Goal: Task Accomplishment & Management: Use online tool/utility

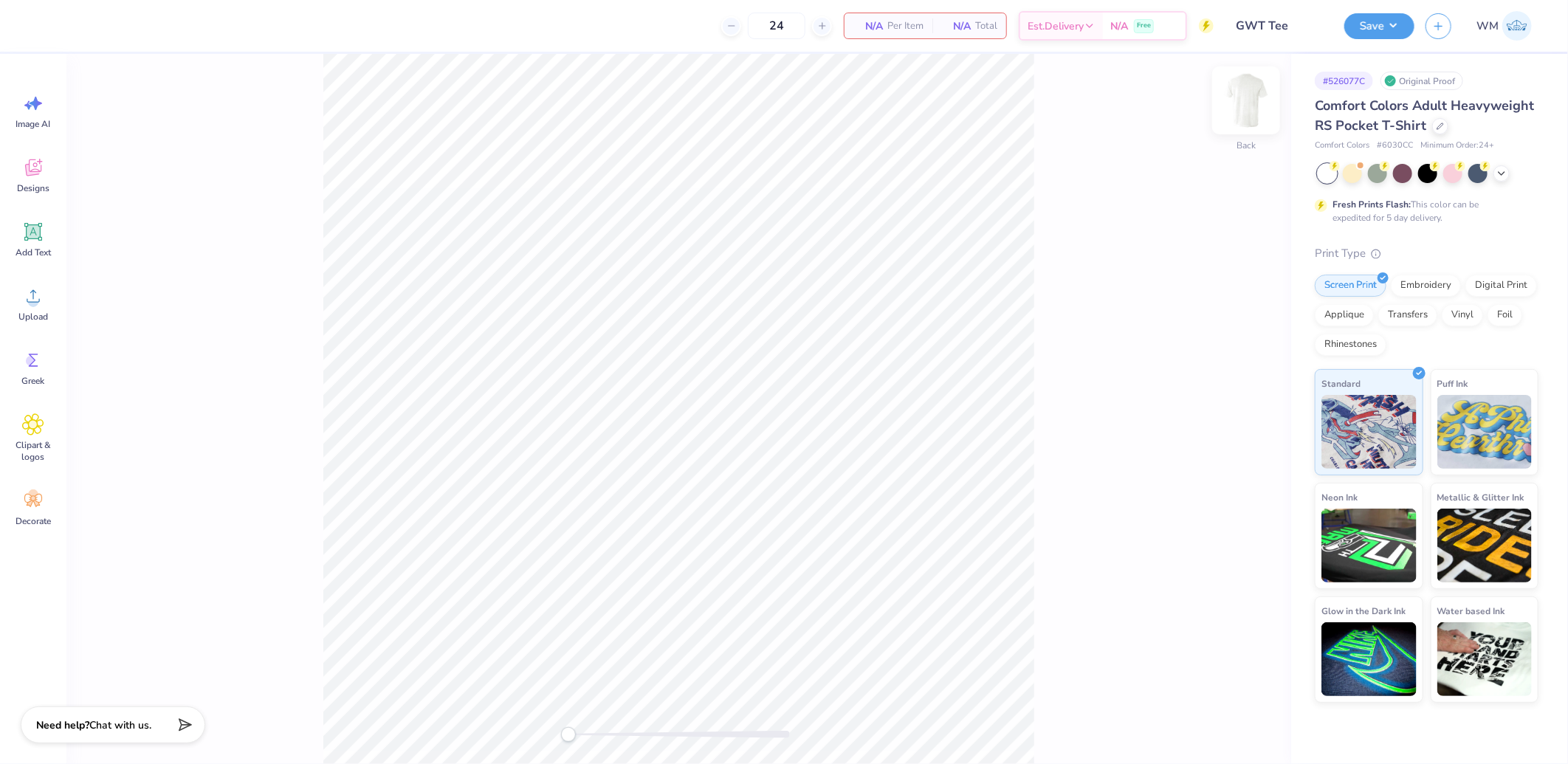
click at [1246, 95] on img at bounding box center [1246, 100] width 59 height 59
click at [28, 311] on span "Upload" at bounding box center [34, 317] width 30 height 12
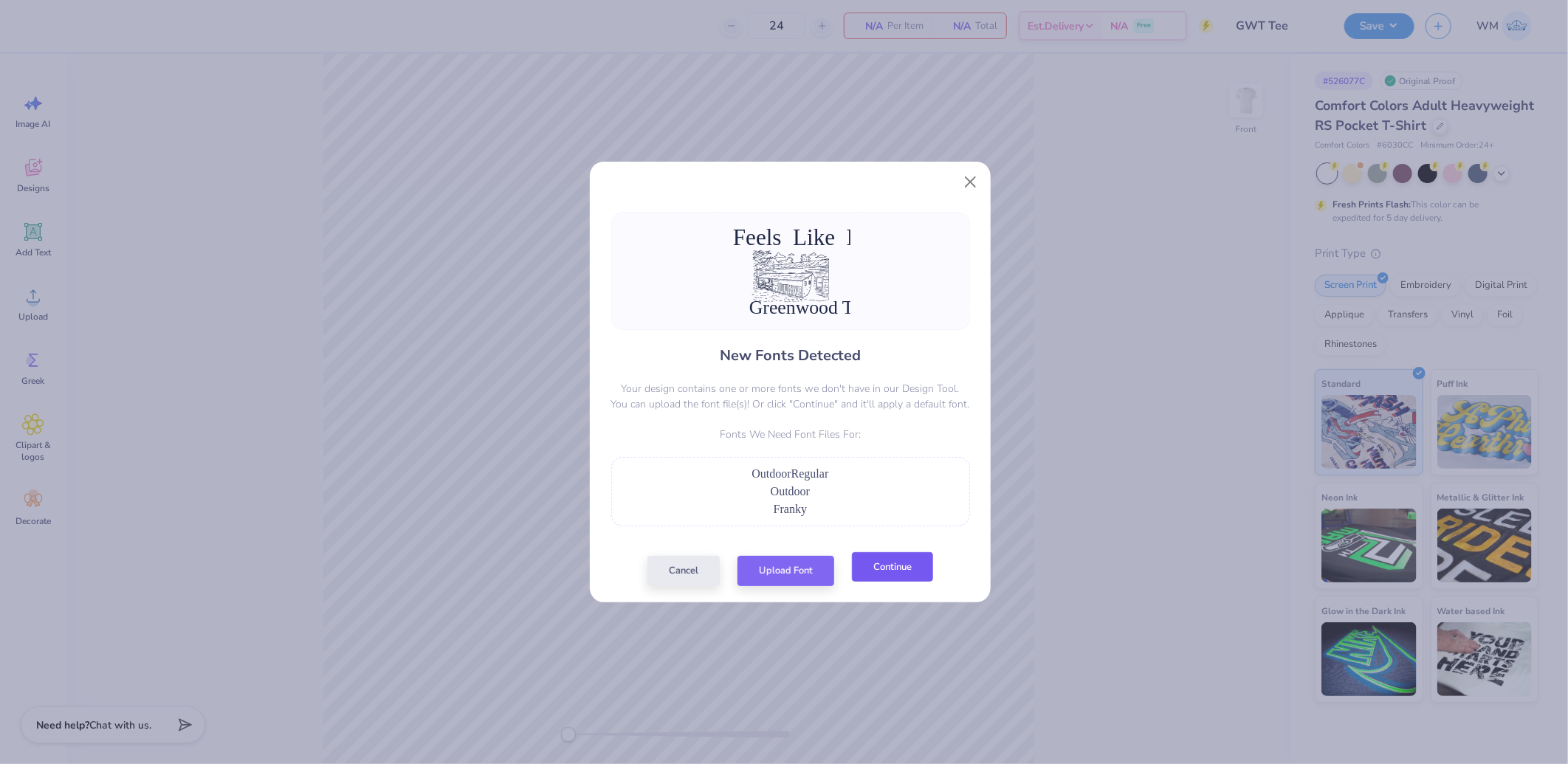
click at [910, 576] on button "Continue" at bounding box center [892, 567] width 81 height 31
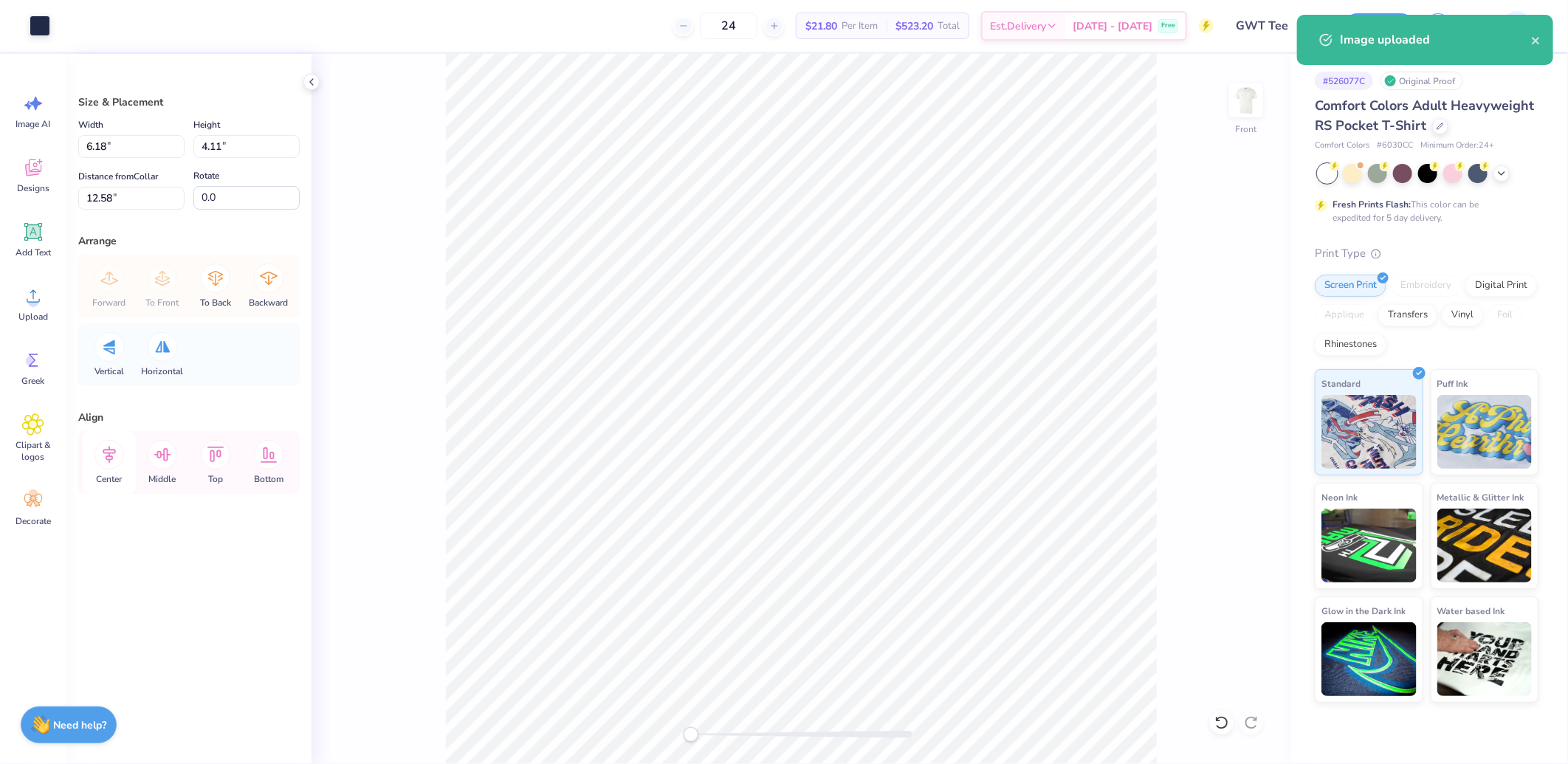
click at [118, 451] on icon at bounding box center [110, 455] width 30 height 30
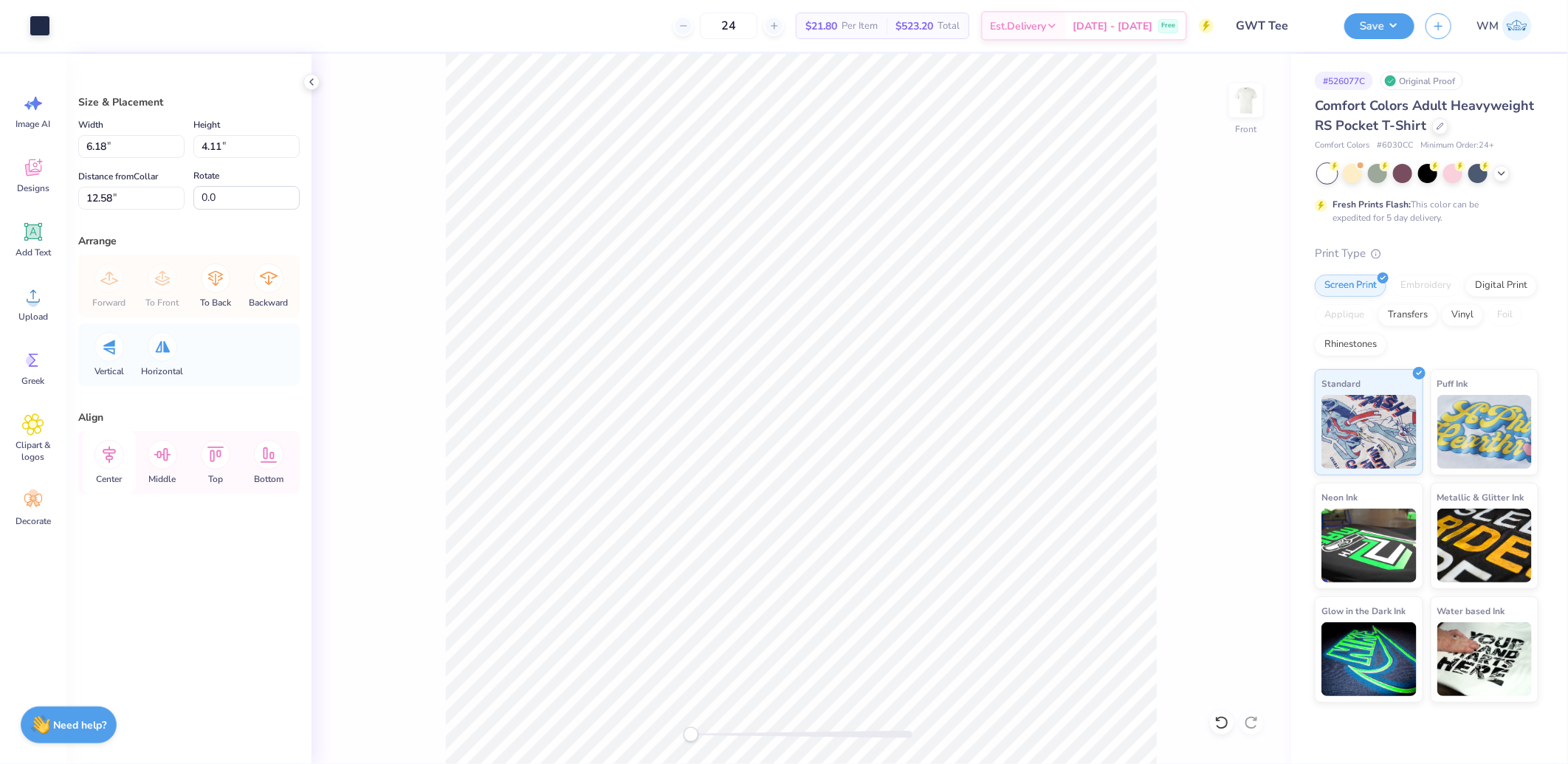
click at [113, 455] on icon at bounding box center [110, 455] width 30 height 30
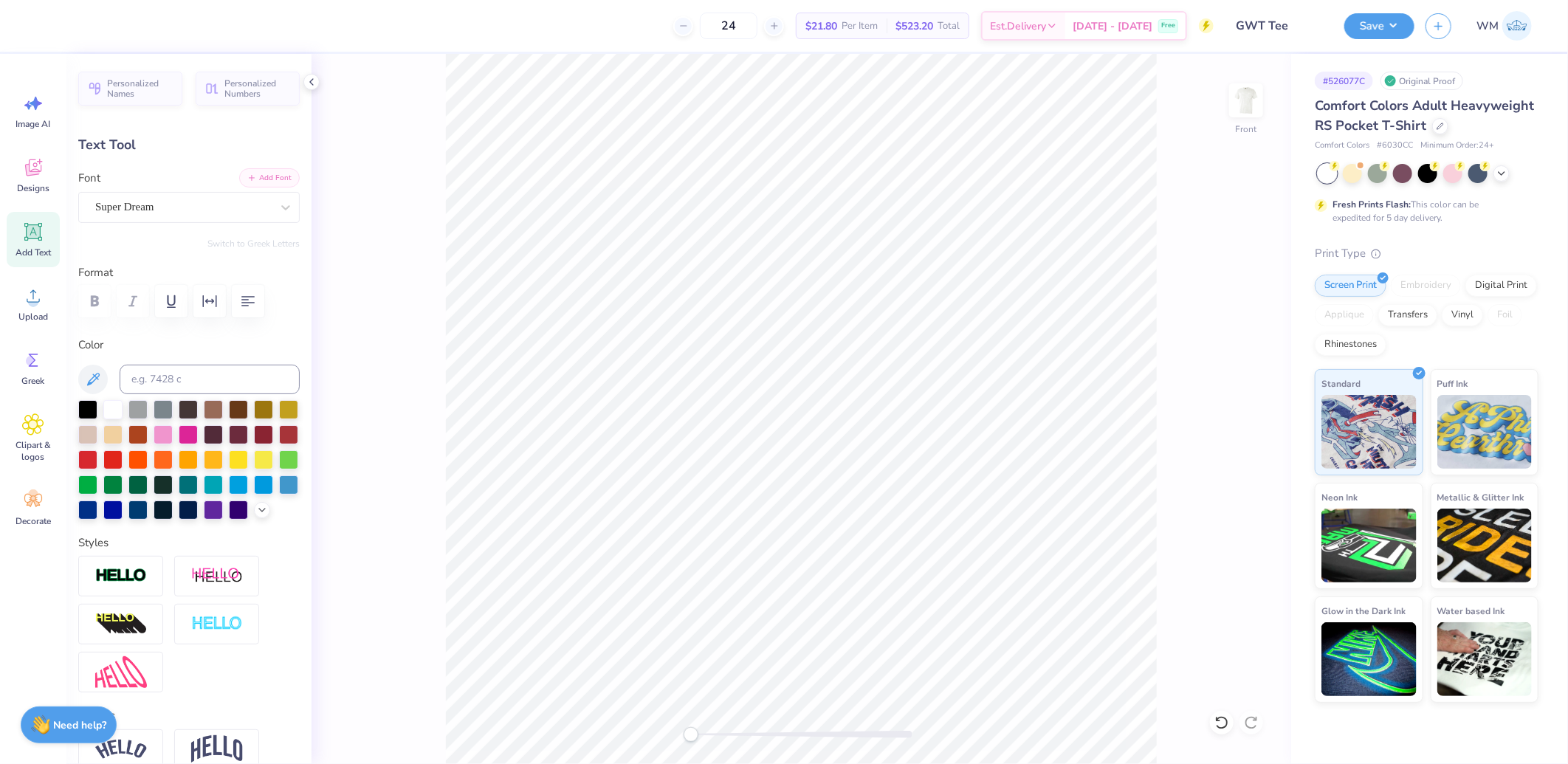
click at [263, 179] on button "Add Font" at bounding box center [269, 178] width 60 height 19
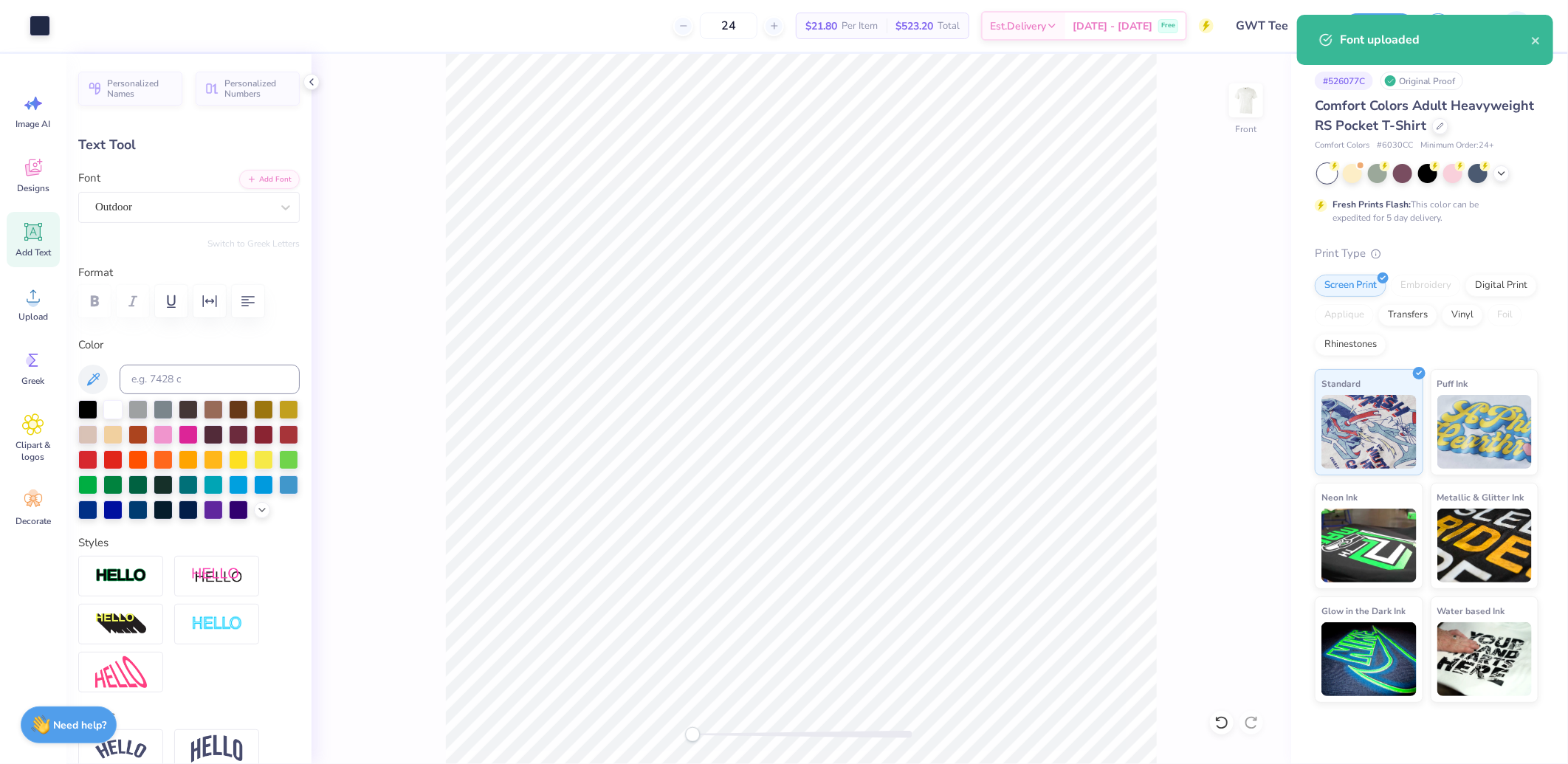
drag, startPoint x: 684, startPoint y: 733, endPoint x: 693, endPoint y: 734, distance: 9.1
click at [693, 734] on div "Accessibility label" at bounding box center [693, 734] width 15 height 15
drag, startPoint x: 693, startPoint y: 734, endPoint x: 711, endPoint y: 734, distance: 18.0
click at [711, 734] on div "Accessibility label" at bounding box center [706, 734] width 15 height 15
type input "6.47"
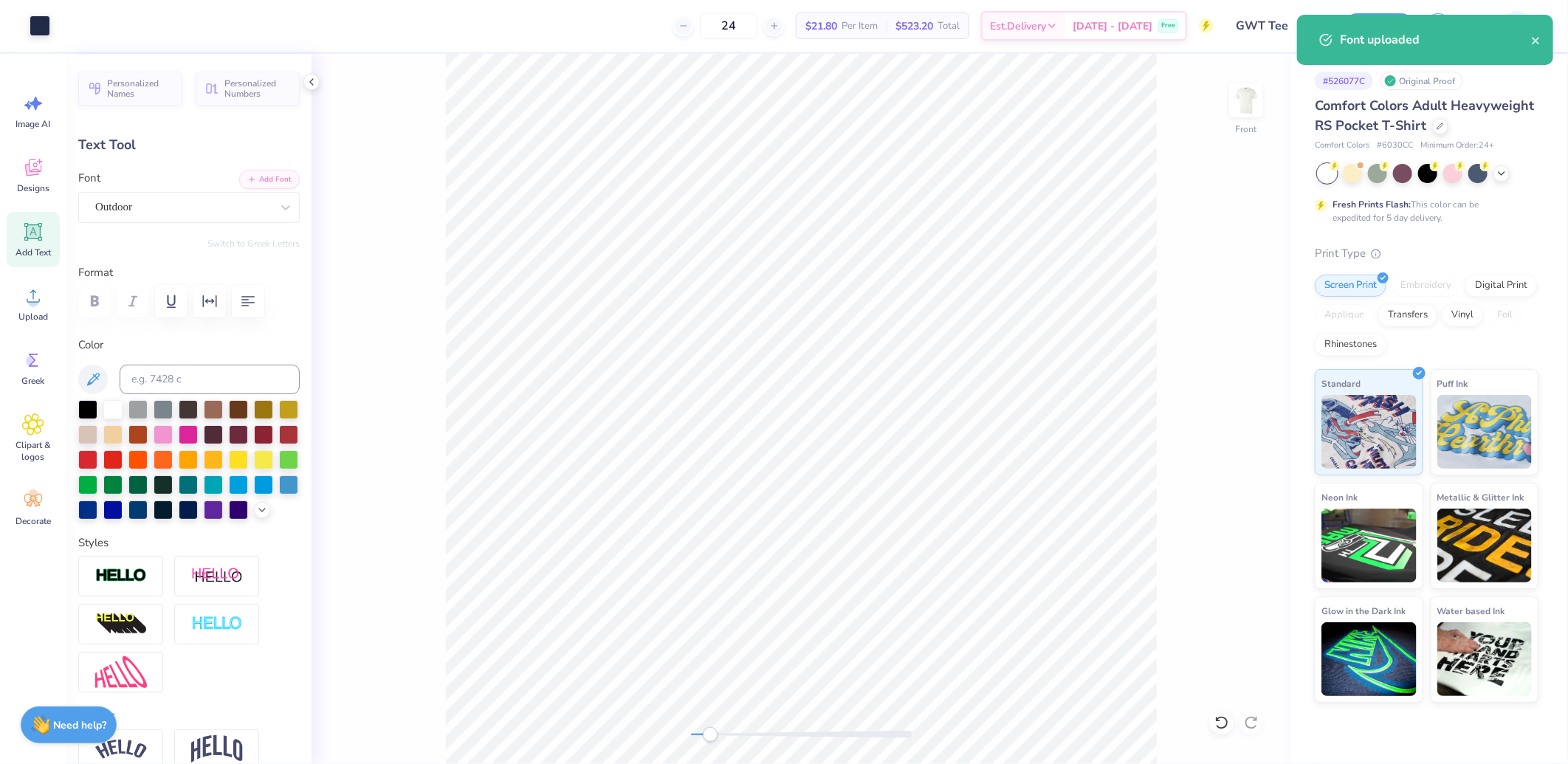
type input "0.73"
type input "16.80"
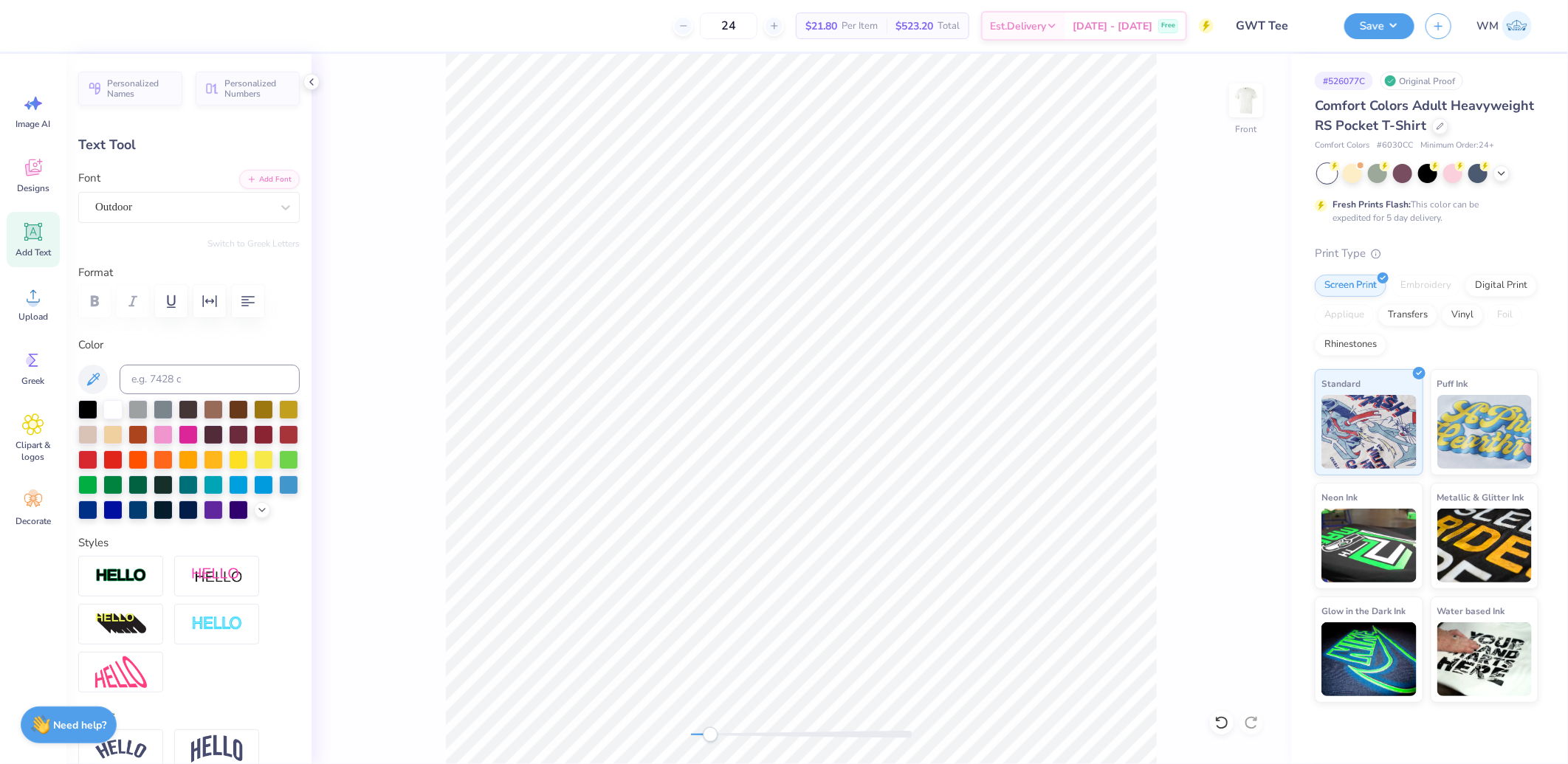
scroll to position [480, 0]
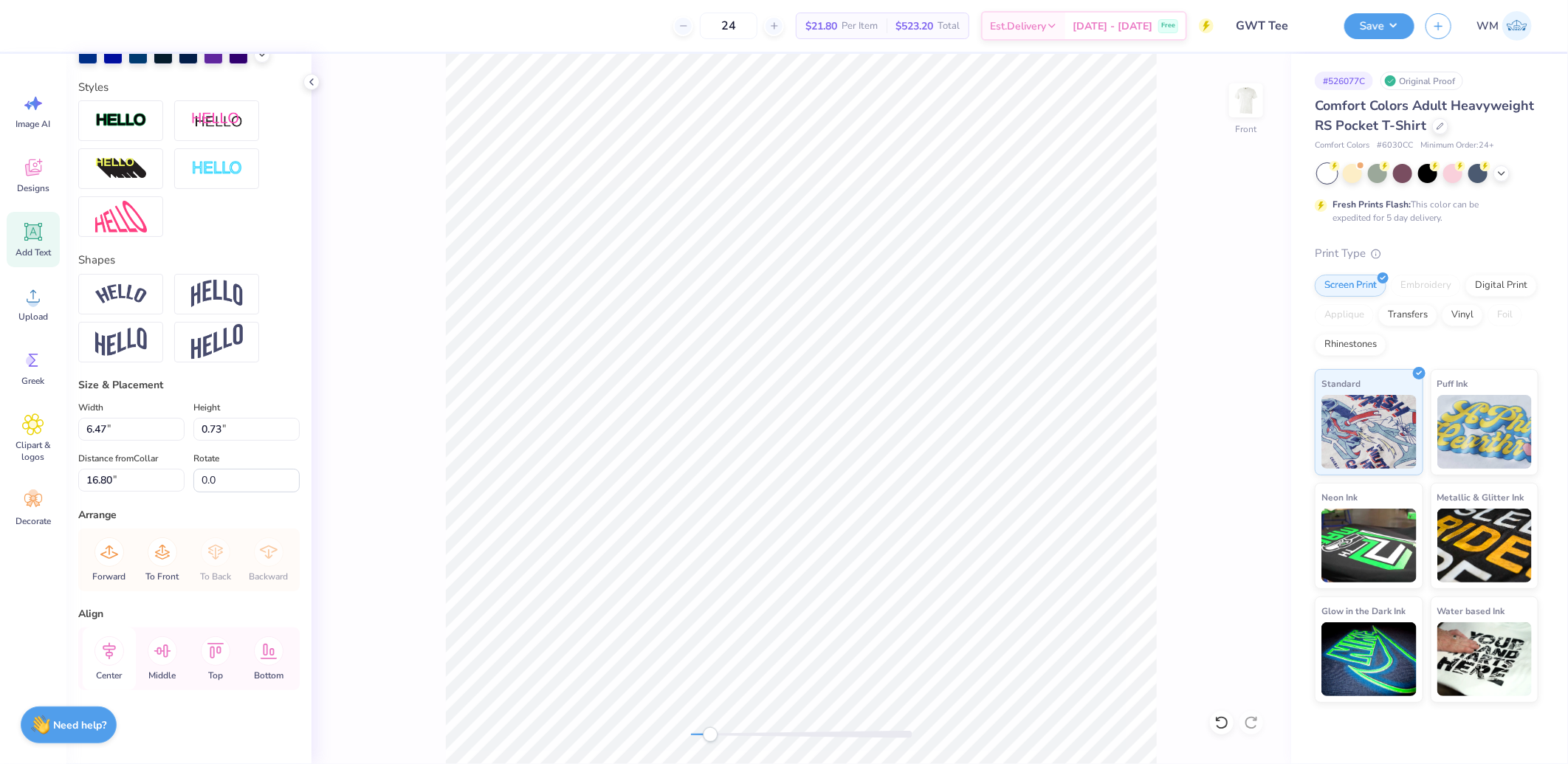
click at [113, 651] on icon at bounding box center [110, 651] width 30 height 30
type input "14.32"
type input "1.30"
type input "10.89"
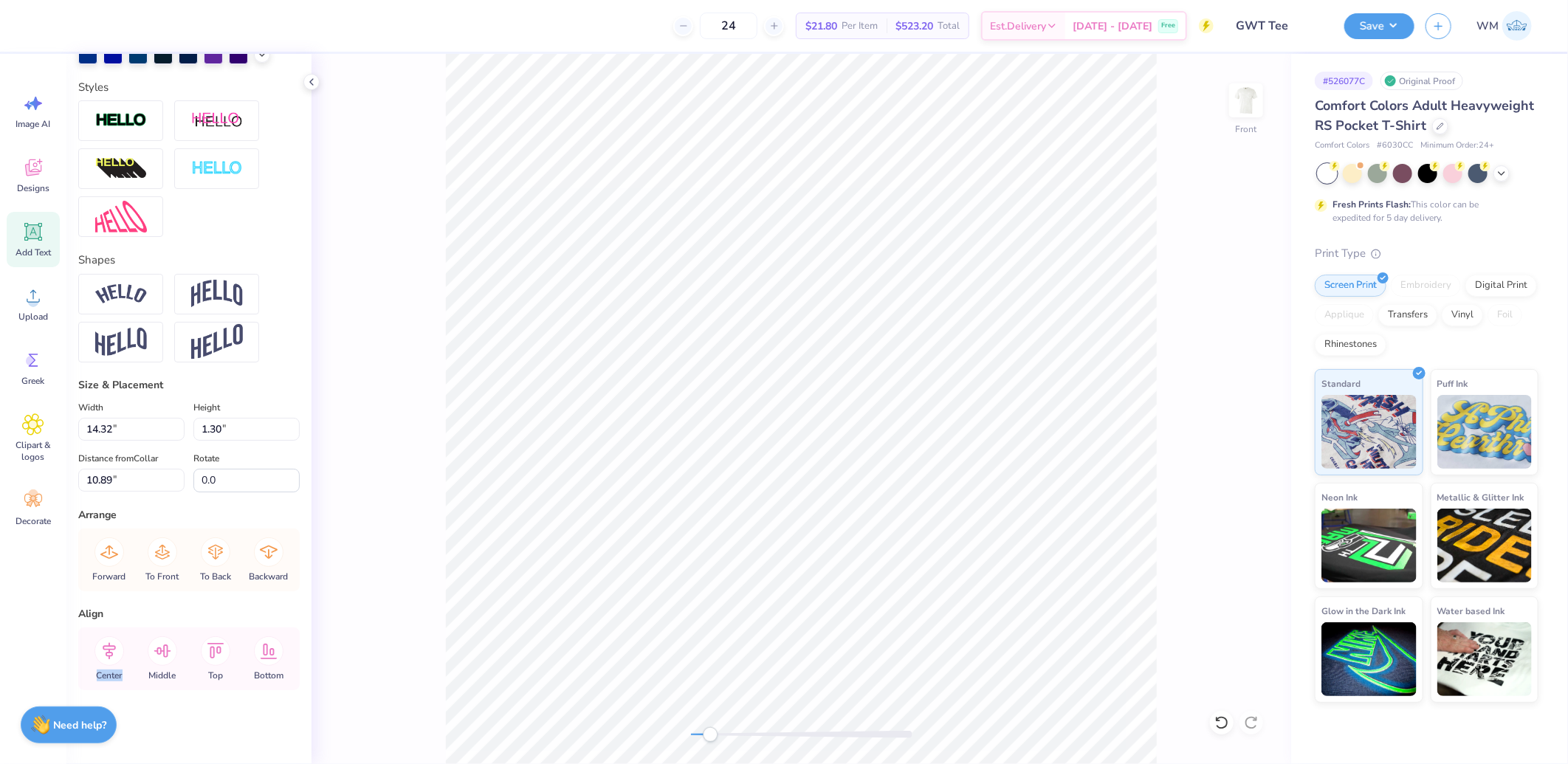
scroll to position [0, 0]
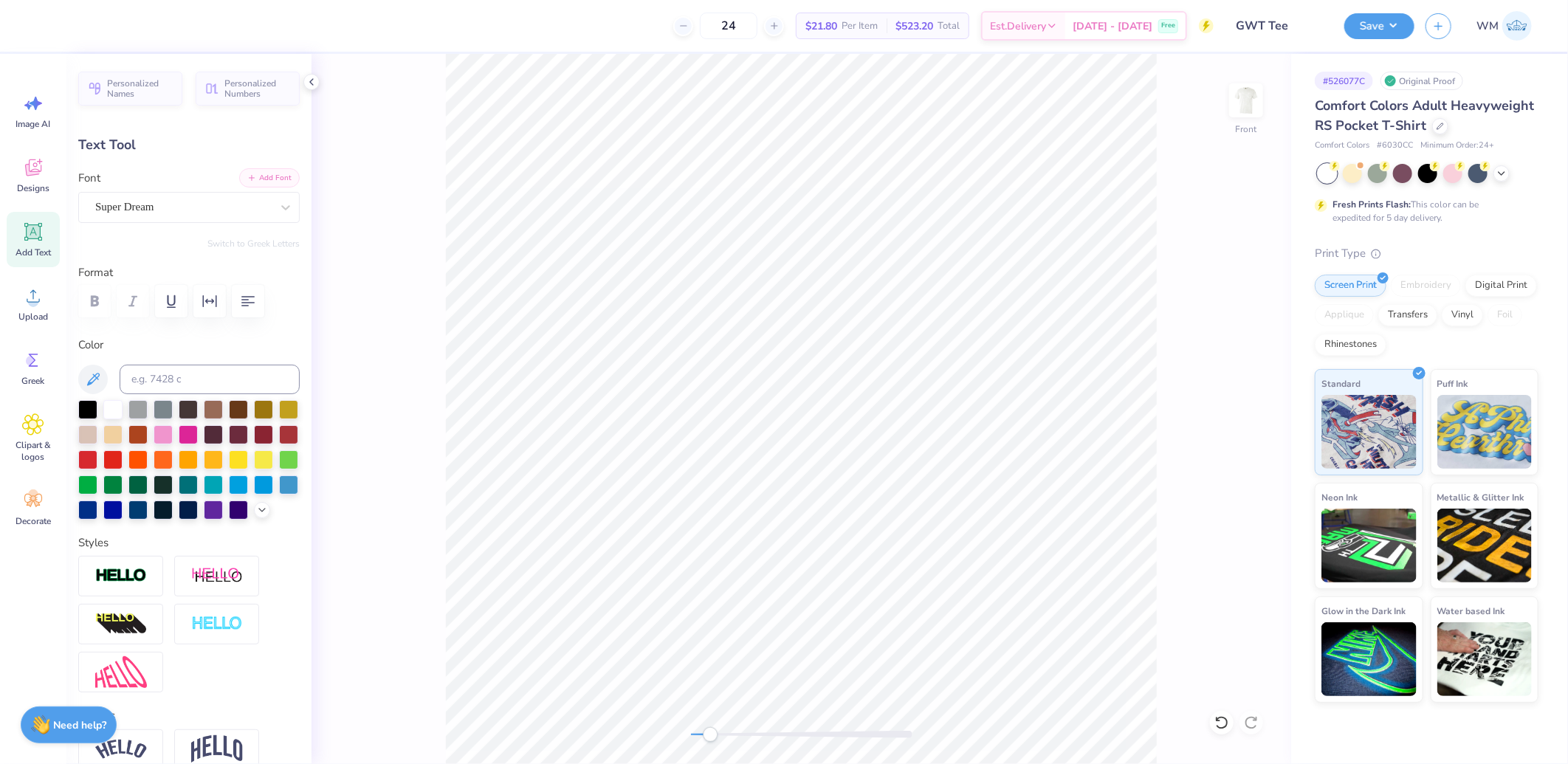
click at [262, 171] on button "Add Font" at bounding box center [269, 178] width 60 height 19
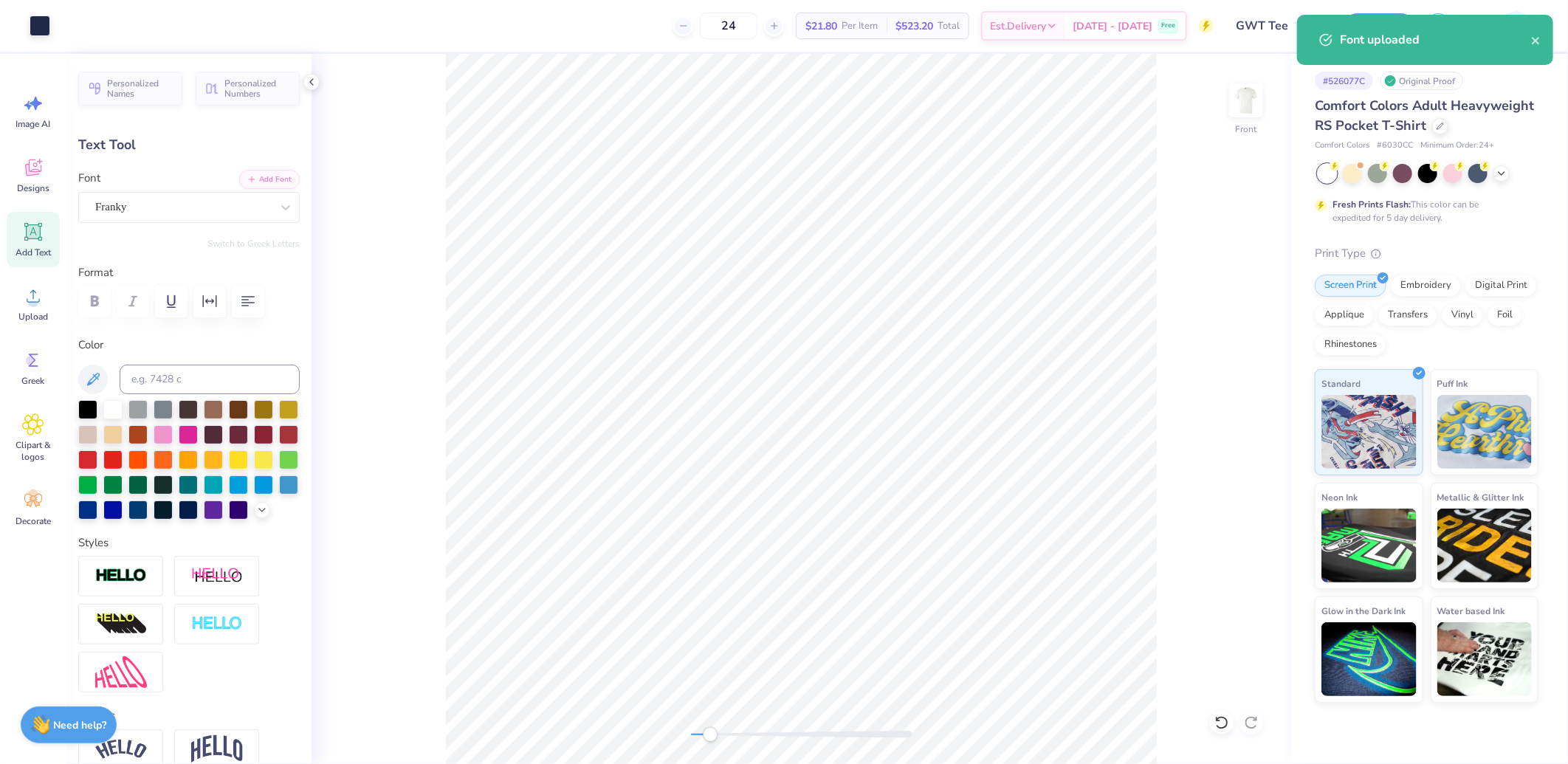
type input "9.54"
type input "1.79"
type input "10.78"
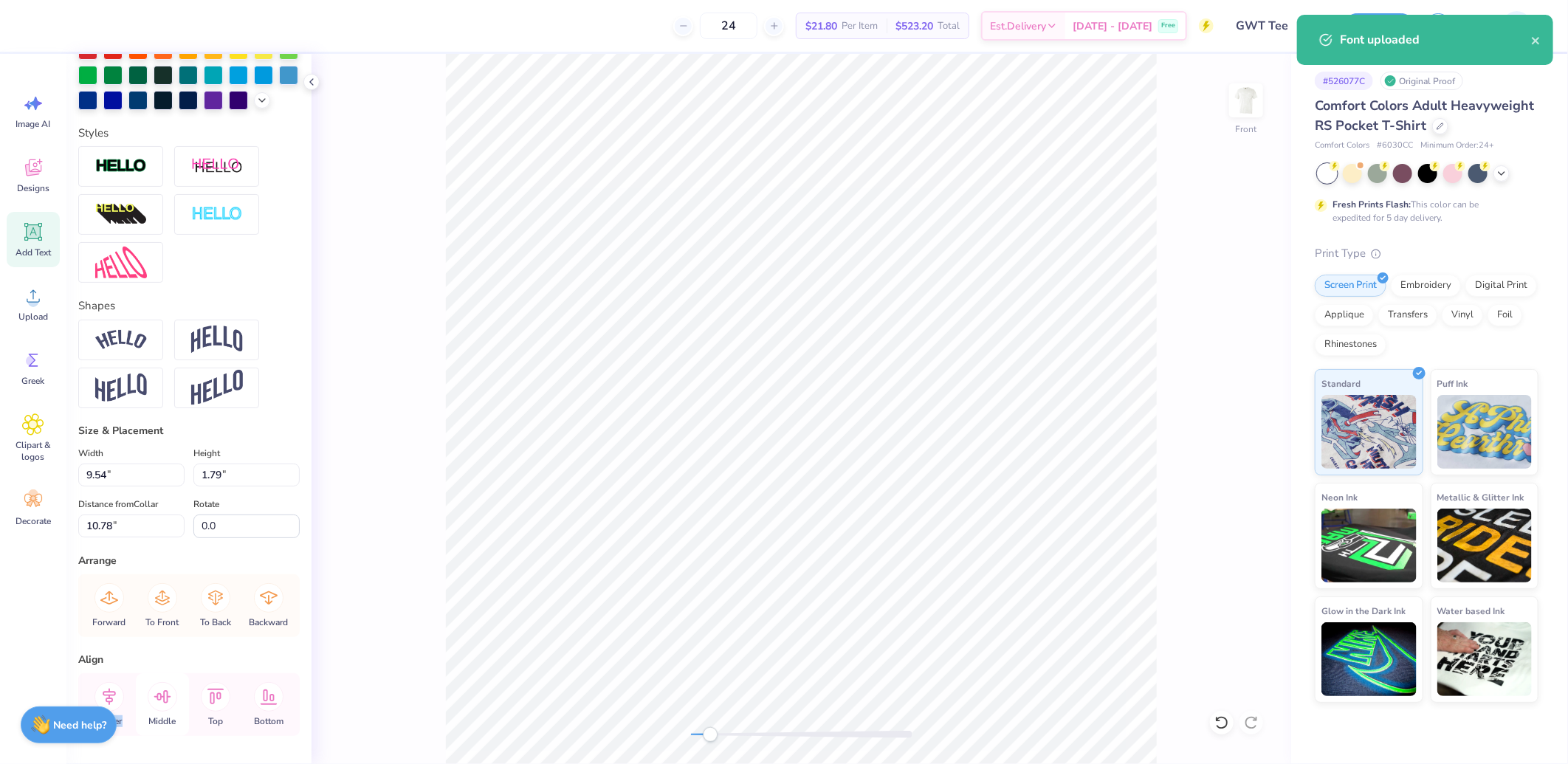
scroll to position [480, 0]
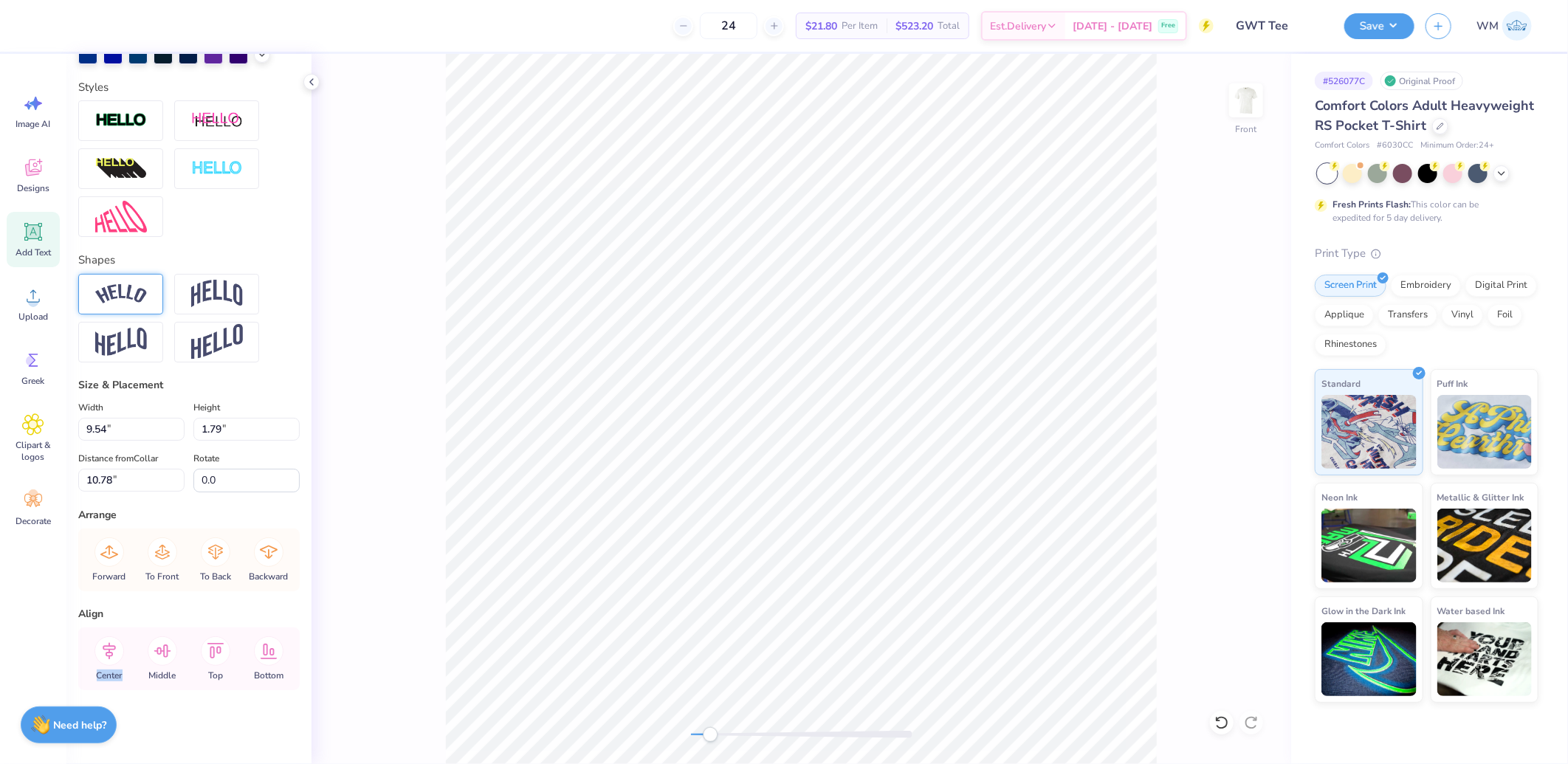
click at [129, 290] on img at bounding box center [121, 294] width 51 height 20
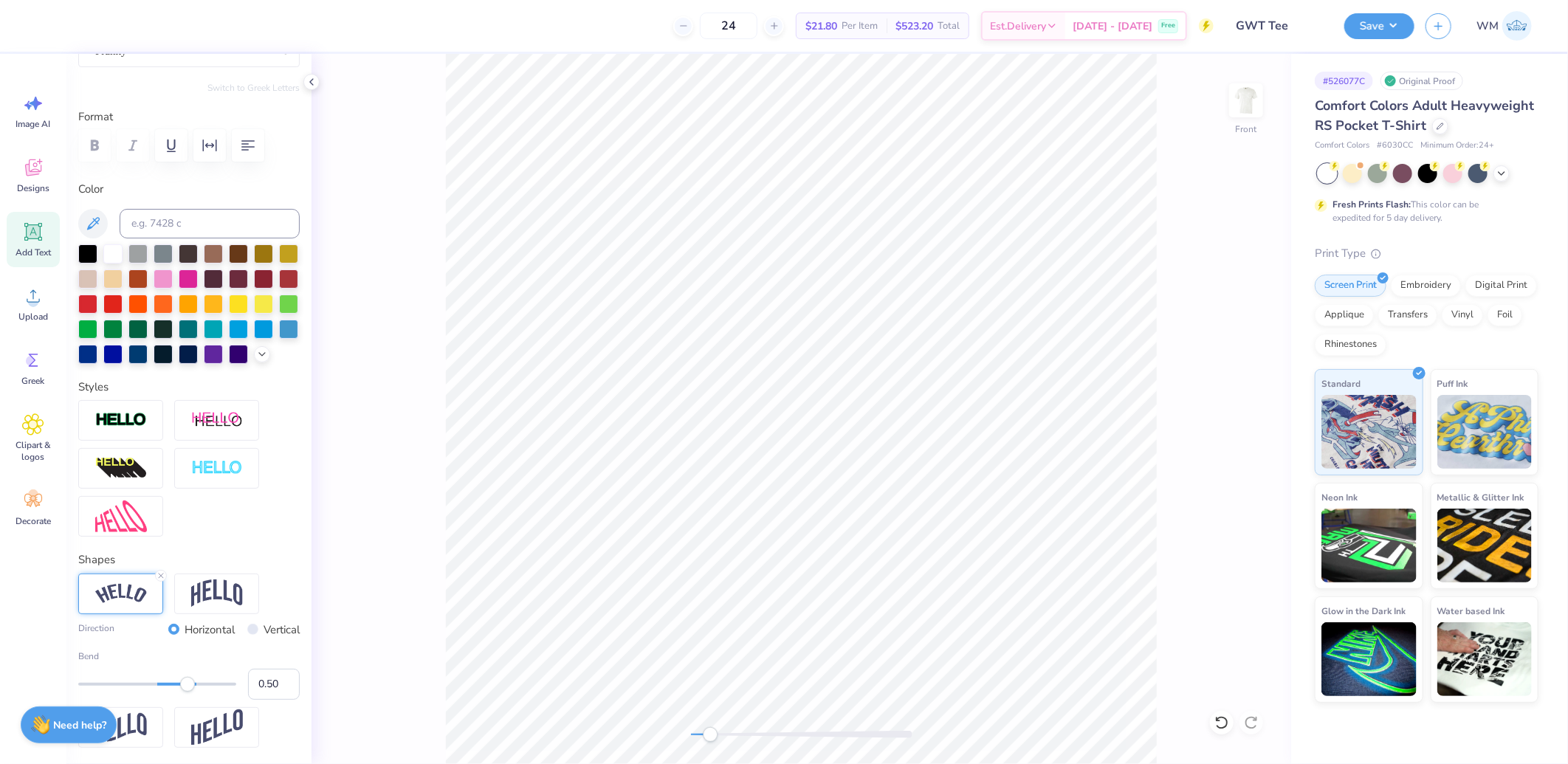
scroll to position [429, 0]
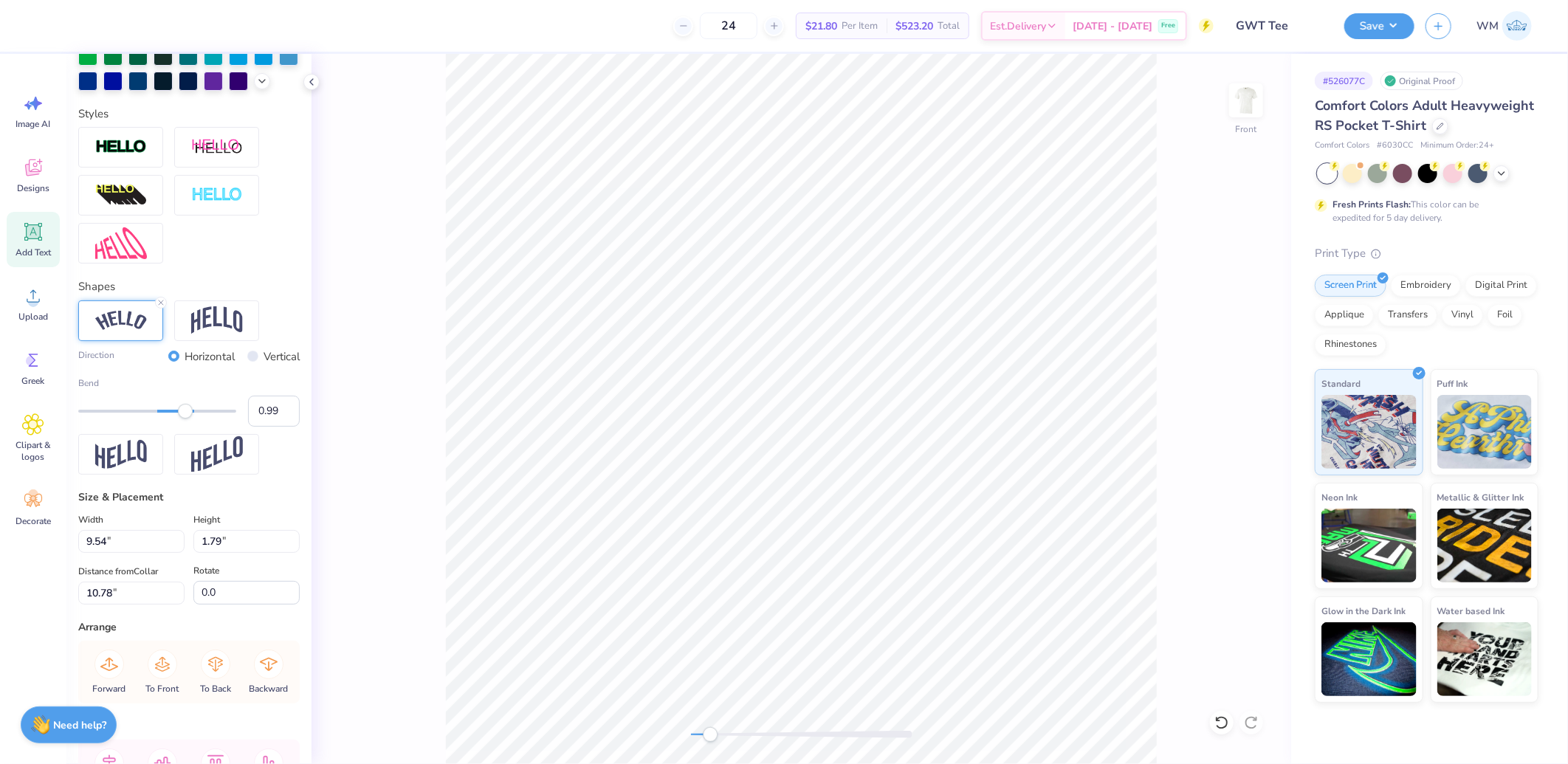
type input "1.00"
drag, startPoint x: 186, startPoint y: 437, endPoint x: 259, endPoint y: 436, distance: 73.0
click at [259, 426] on div "Bend 1.00" at bounding box center [189, 401] width 221 height 50
type input "6.47"
type input "0.73"
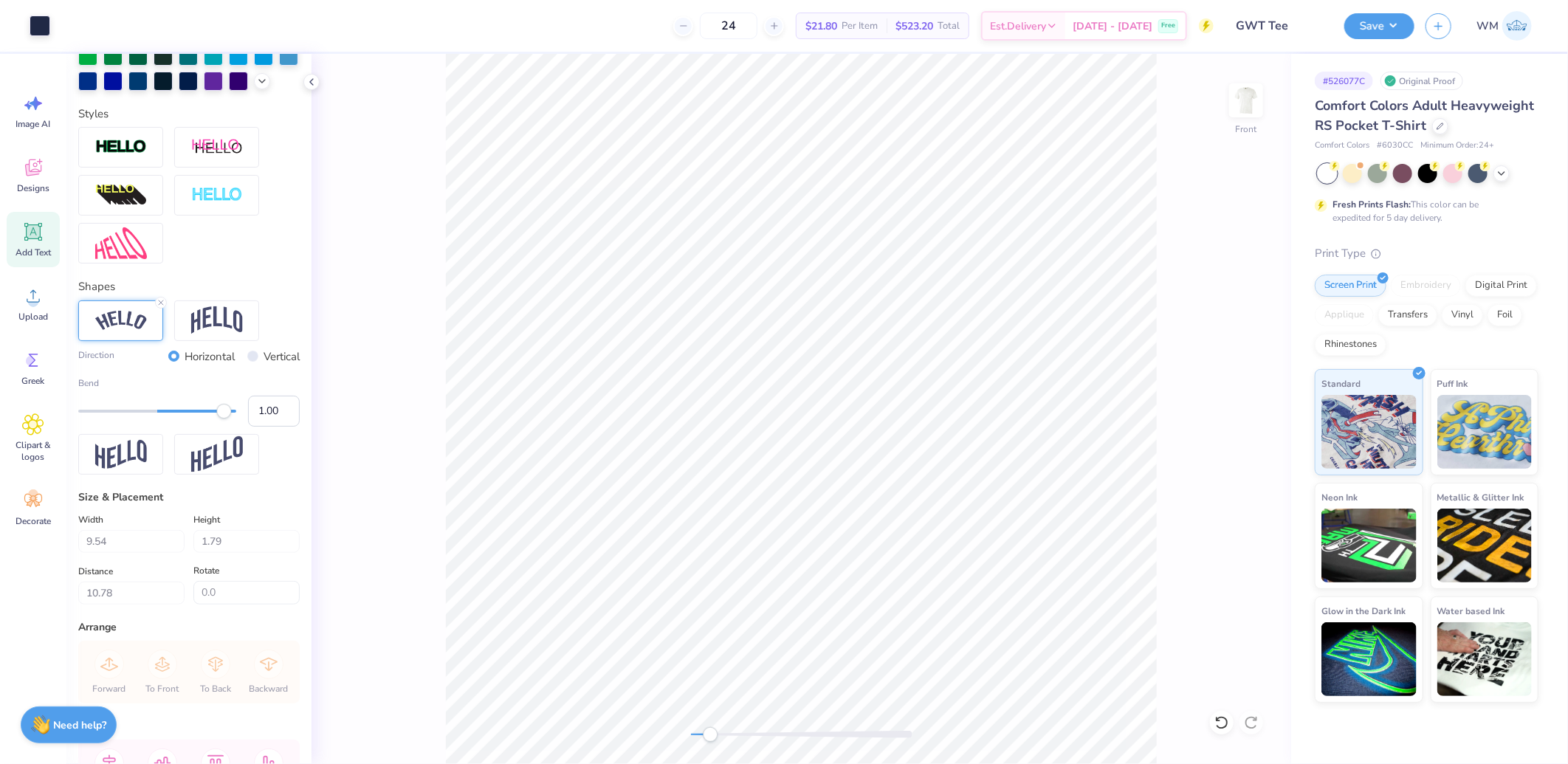
type input "16.80"
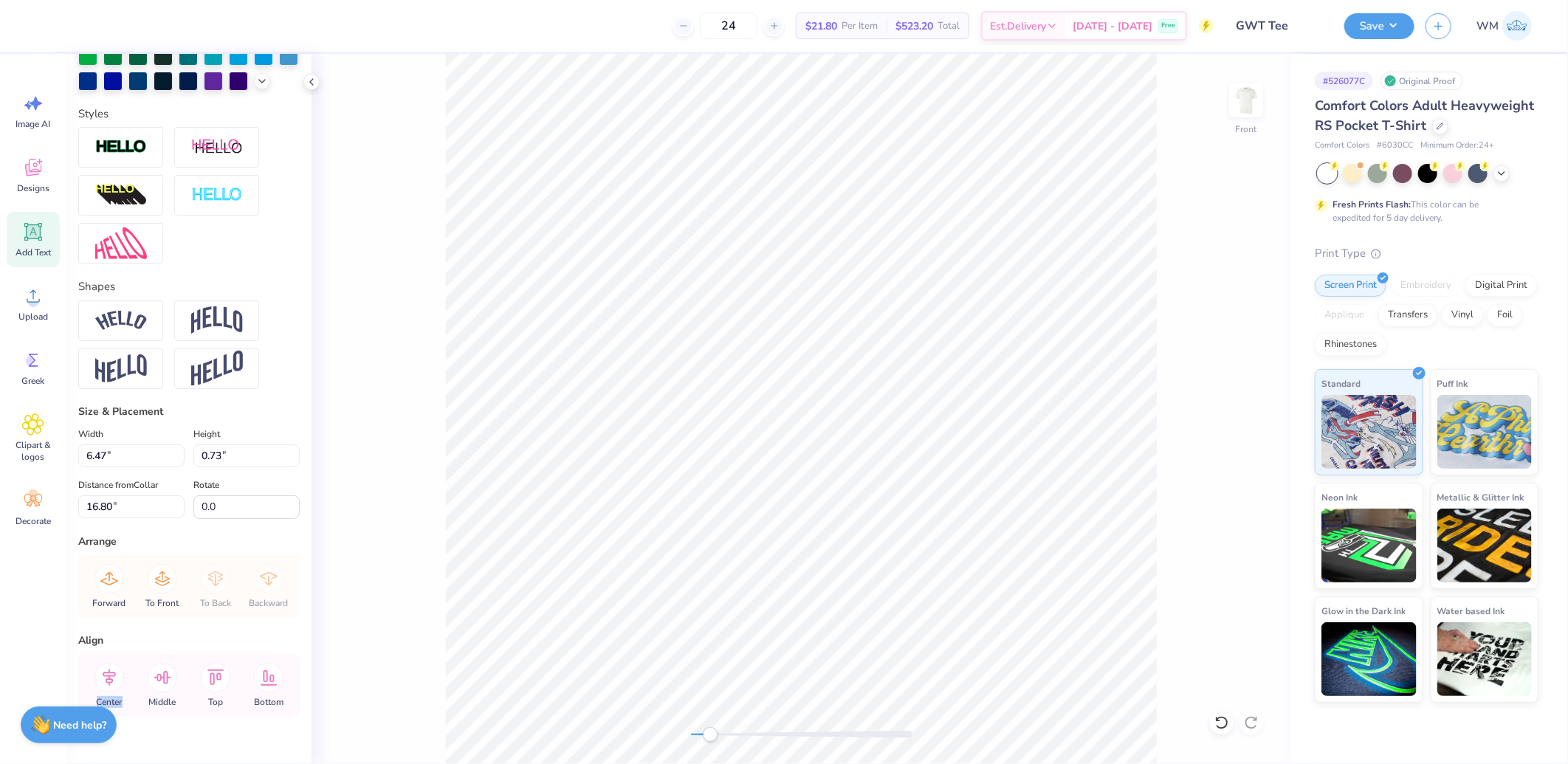
scroll to position [19, 0]
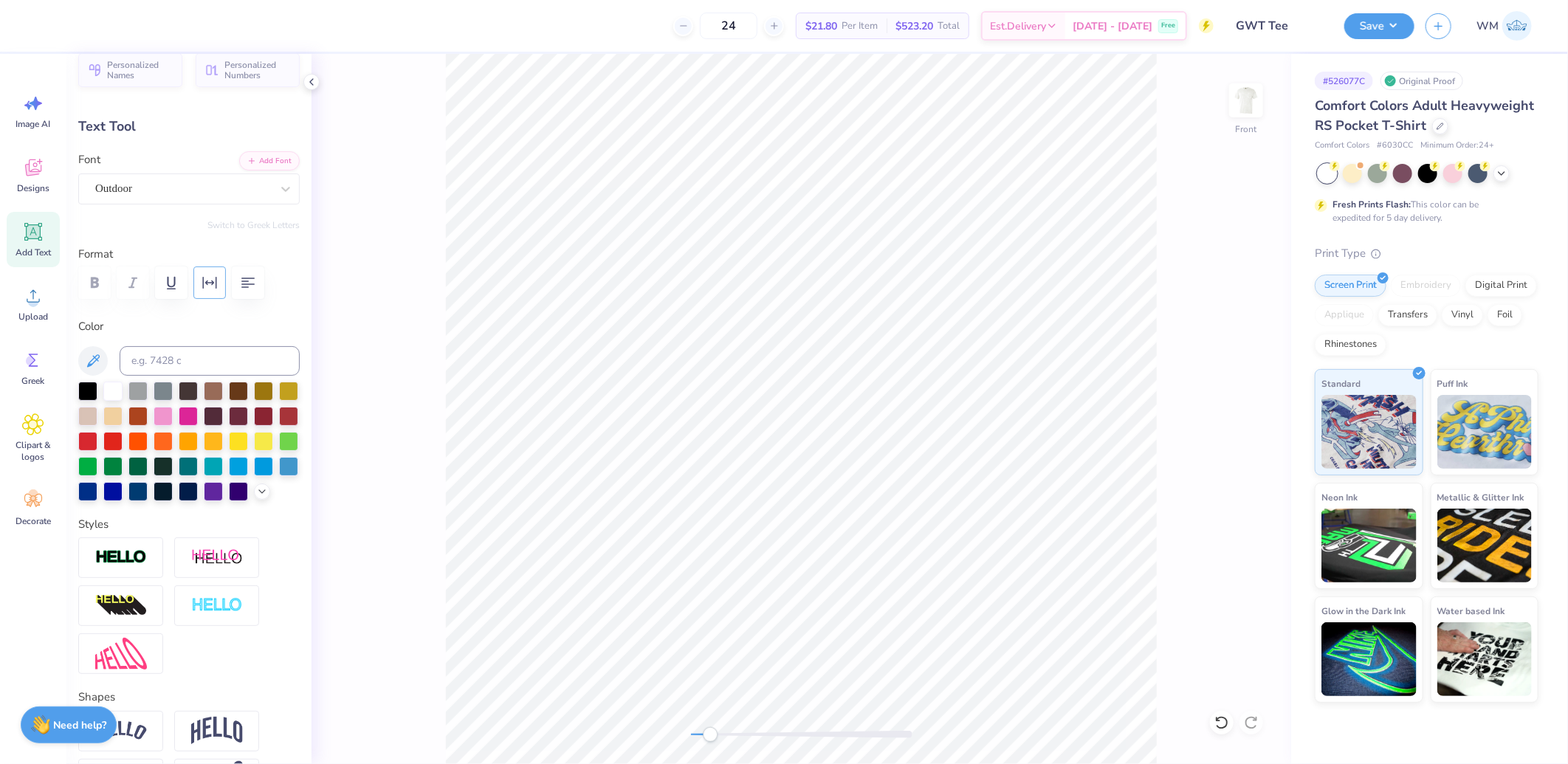
click at [210, 282] on icon "button" at bounding box center [210, 282] width 14 height 12
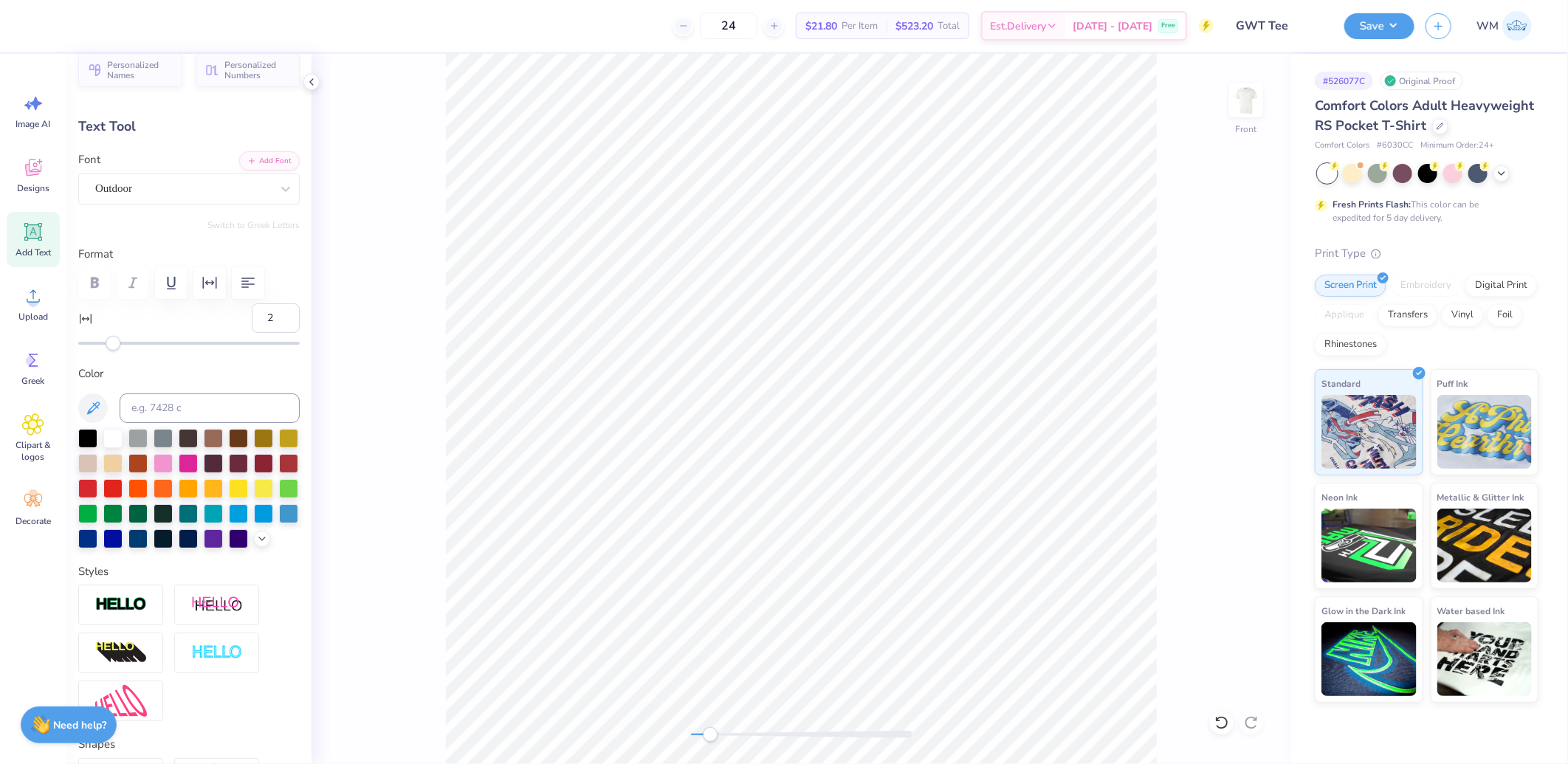
type input "3"
click at [119, 344] on div "Accessibility label" at bounding box center [119, 344] width 15 height 15
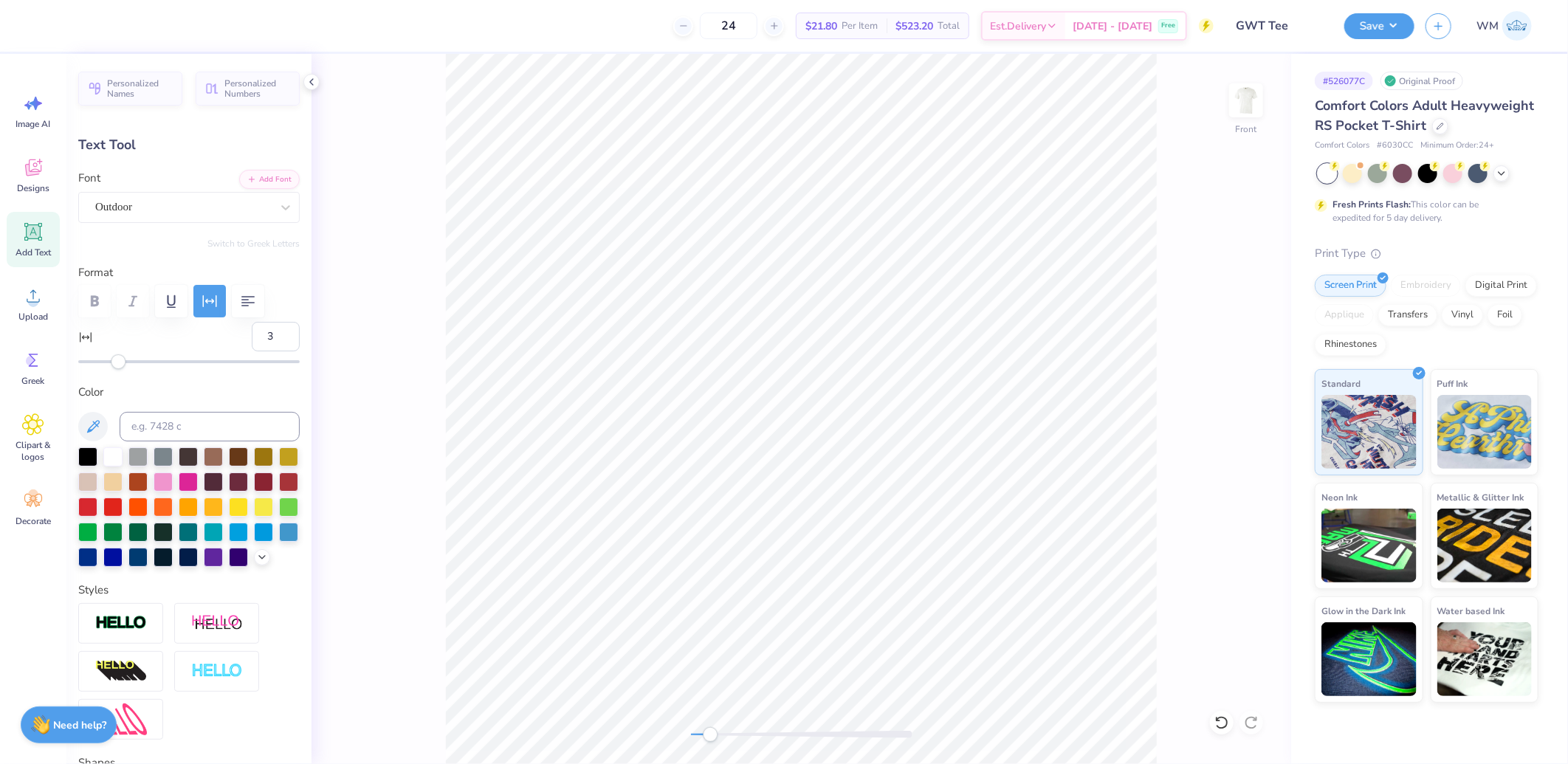
scroll to position [527, 0]
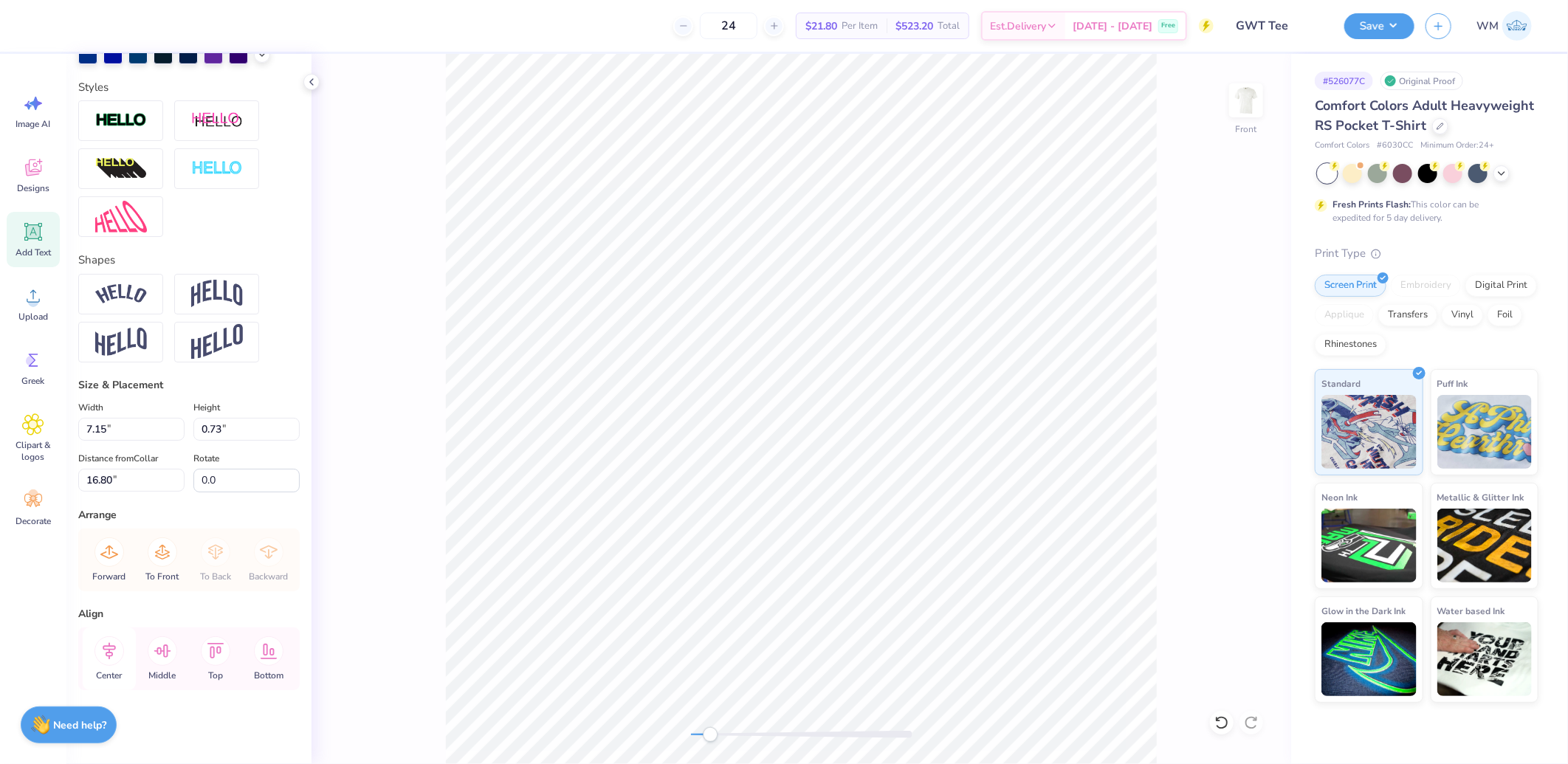
click at [110, 652] on icon at bounding box center [110, 651] width 13 height 17
click at [109, 651] on icon at bounding box center [110, 651] width 13 height 17
type input "6.51"
type input "0.67"
type input "16.87"
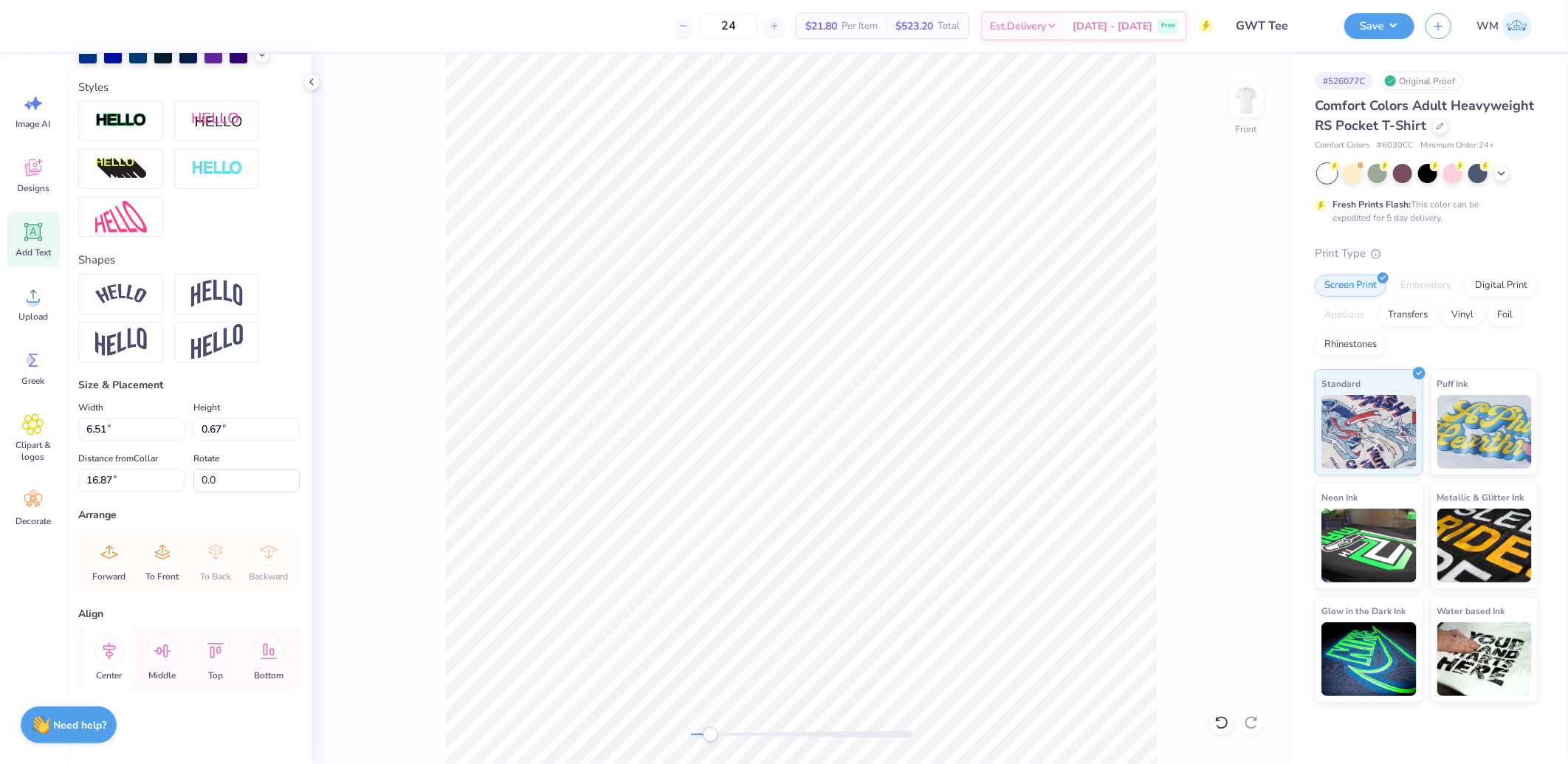
click at [107, 651] on icon at bounding box center [110, 651] width 30 height 30
type input "12.39"
type input "6.43"
type input "8.46"
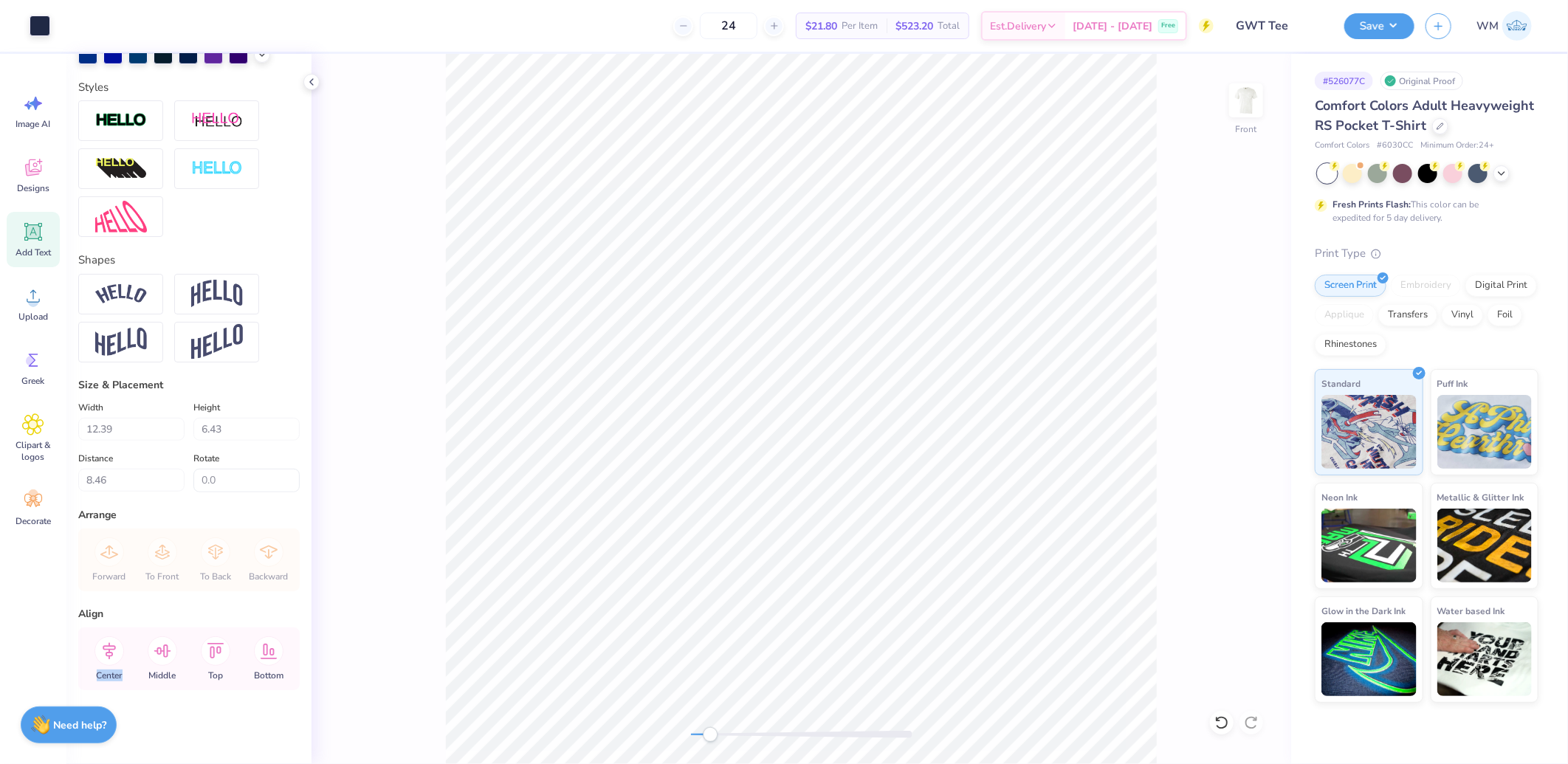
type input "0"
type input "10.42"
type input "5.41"
type input "9.48"
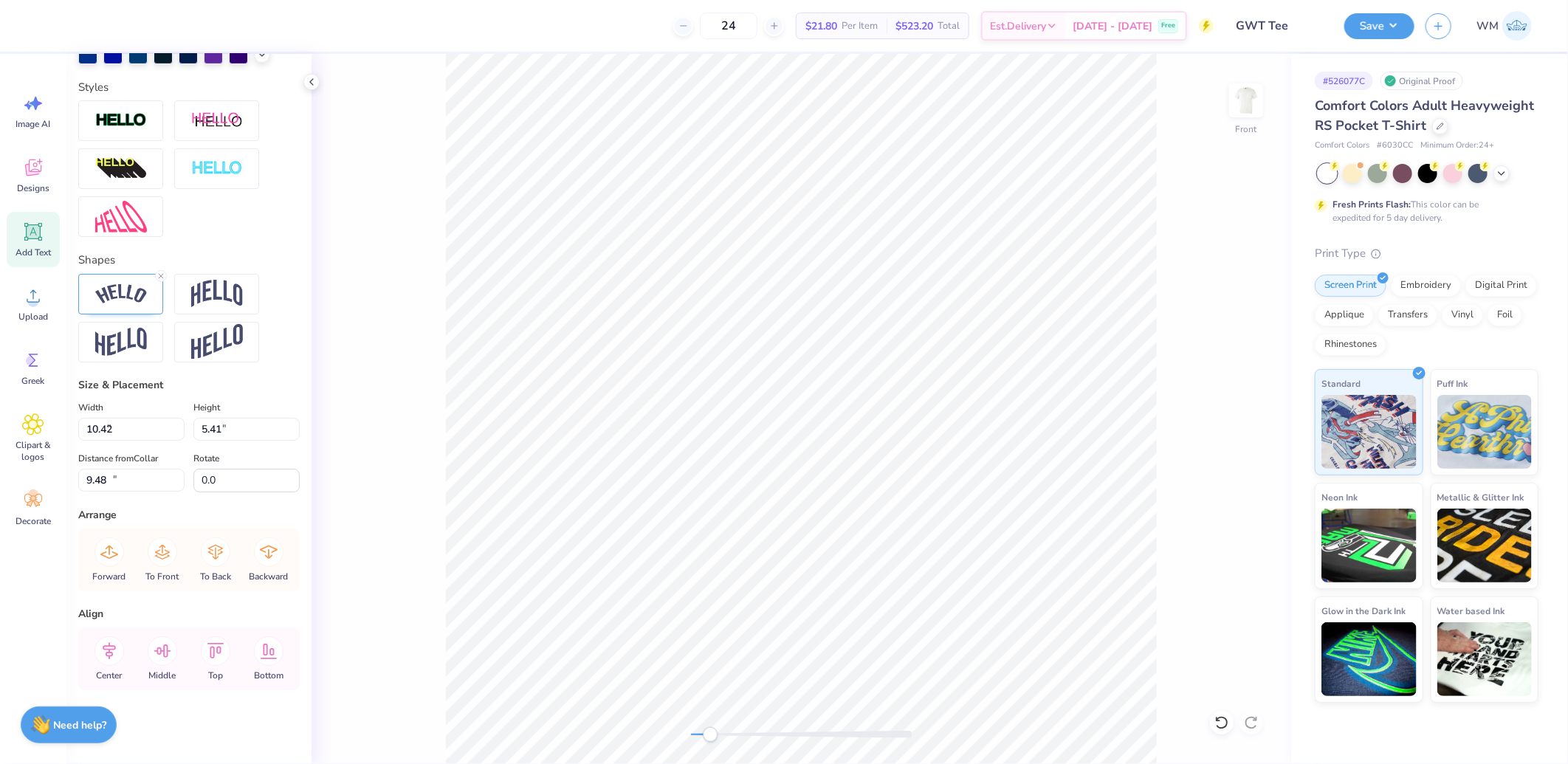
type input "8.62"
type input "4.48"
type input "10.15"
click at [110, 649] on icon at bounding box center [110, 651] width 13 height 17
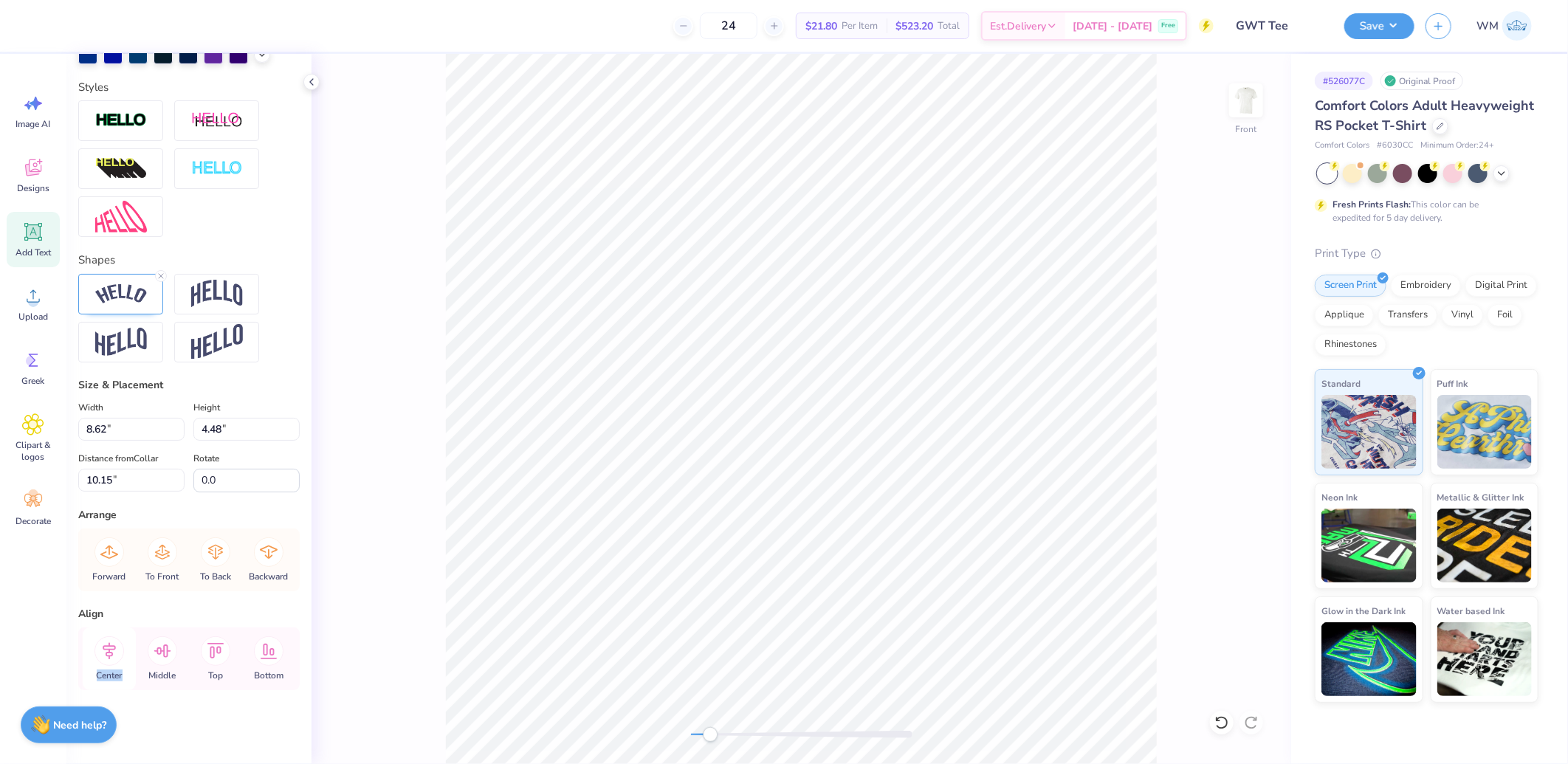
click at [110, 649] on icon at bounding box center [110, 651] width 13 height 17
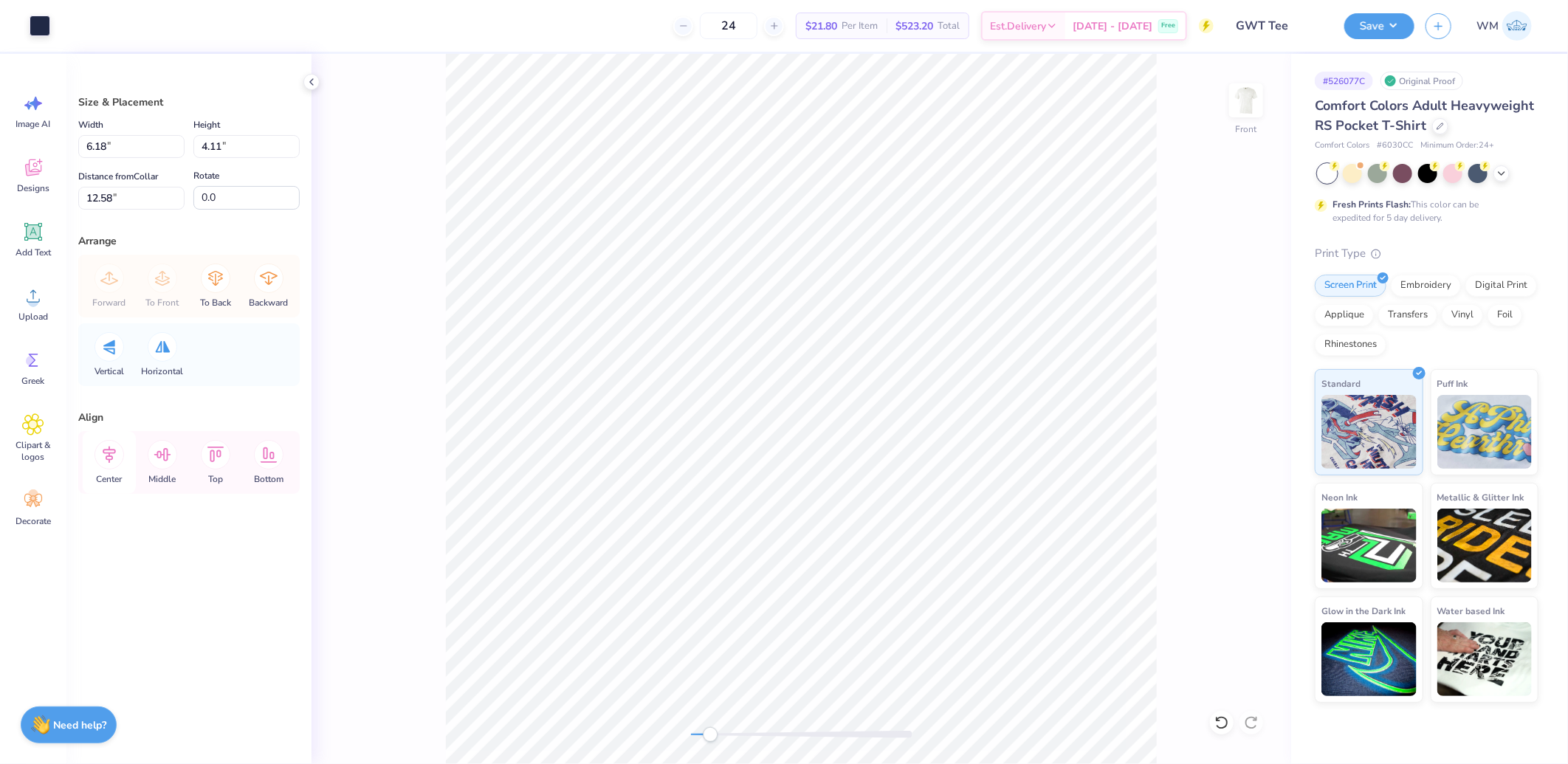
click at [109, 459] on icon at bounding box center [110, 455] width 13 height 17
click at [620, 721] on div "Front" at bounding box center [802, 408] width 980 height 710
click at [122, 146] on input "8.62" at bounding box center [131, 146] width 107 height 23
type input "12.00"
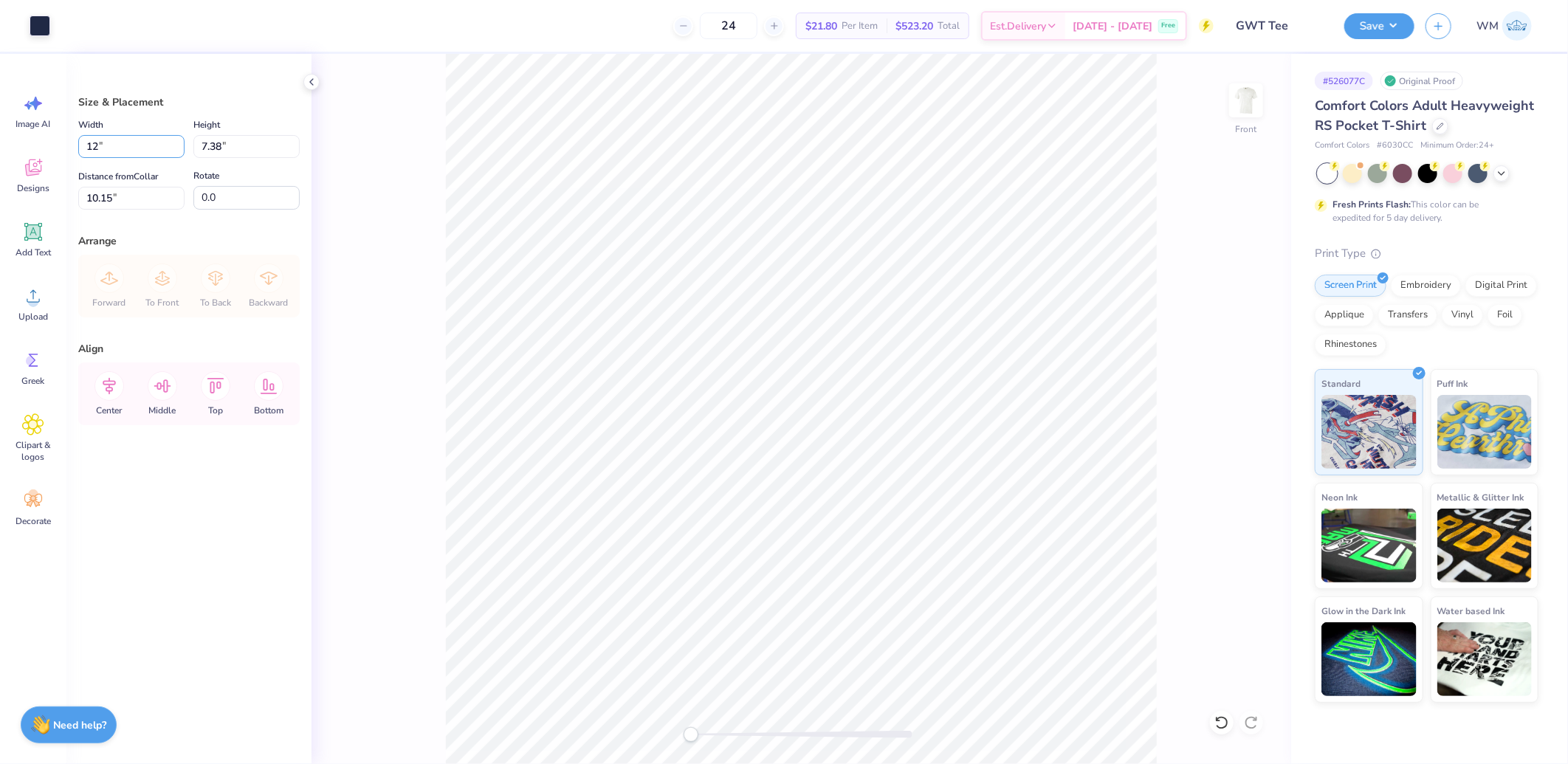
type input "10.27"
type input "8.71"
click at [119, 190] on input "8.71" at bounding box center [131, 198] width 107 height 23
type input "3.00"
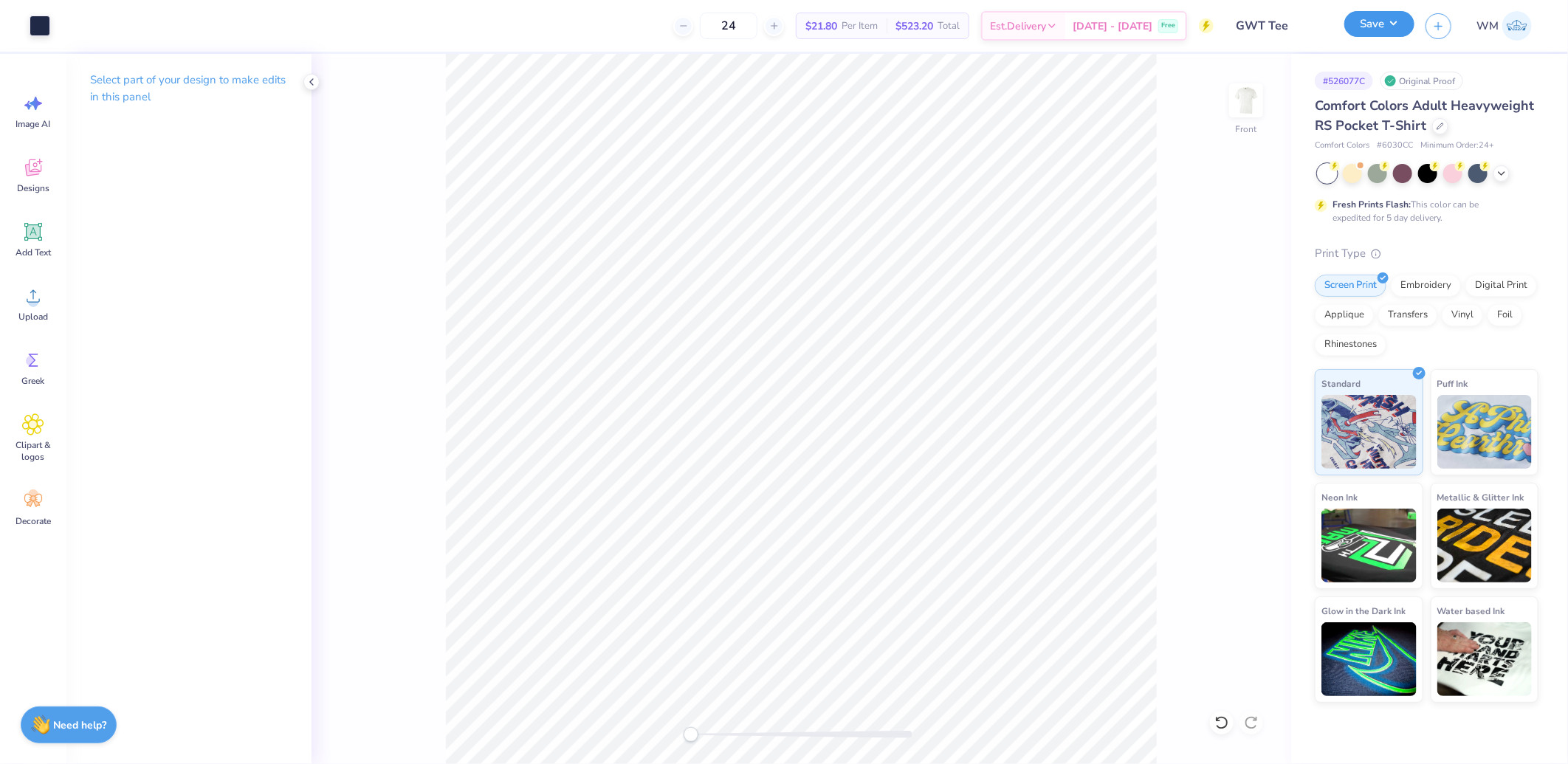
click at [1385, 25] on button "Save" at bounding box center [1379, 24] width 70 height 26
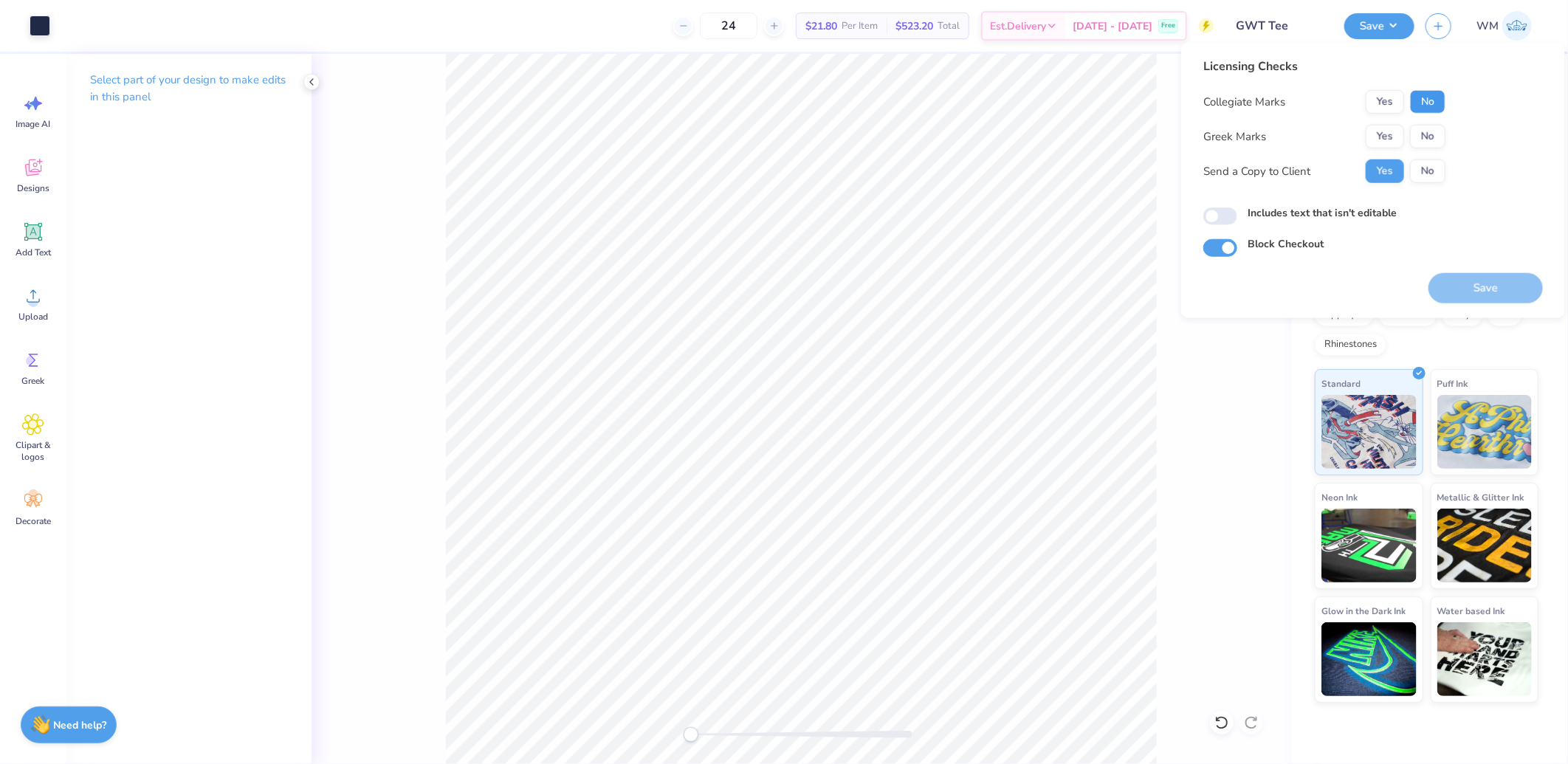
click at [1426, 98] on button "No" at bounding box center [1428, 102] width 36 height 24
click at [1425, 133] on button "No" at bounding box center [1428, 136] width 36 height 24
click at [1219, 217] on input "Includes text that isn't editable" at bounding box center [1221, 216] width 34 height 18
click at [1227, 215] on input "Includes text that isn't editable" at bounding box center [1221, 216] width 34 height 18
checkbox input "false"
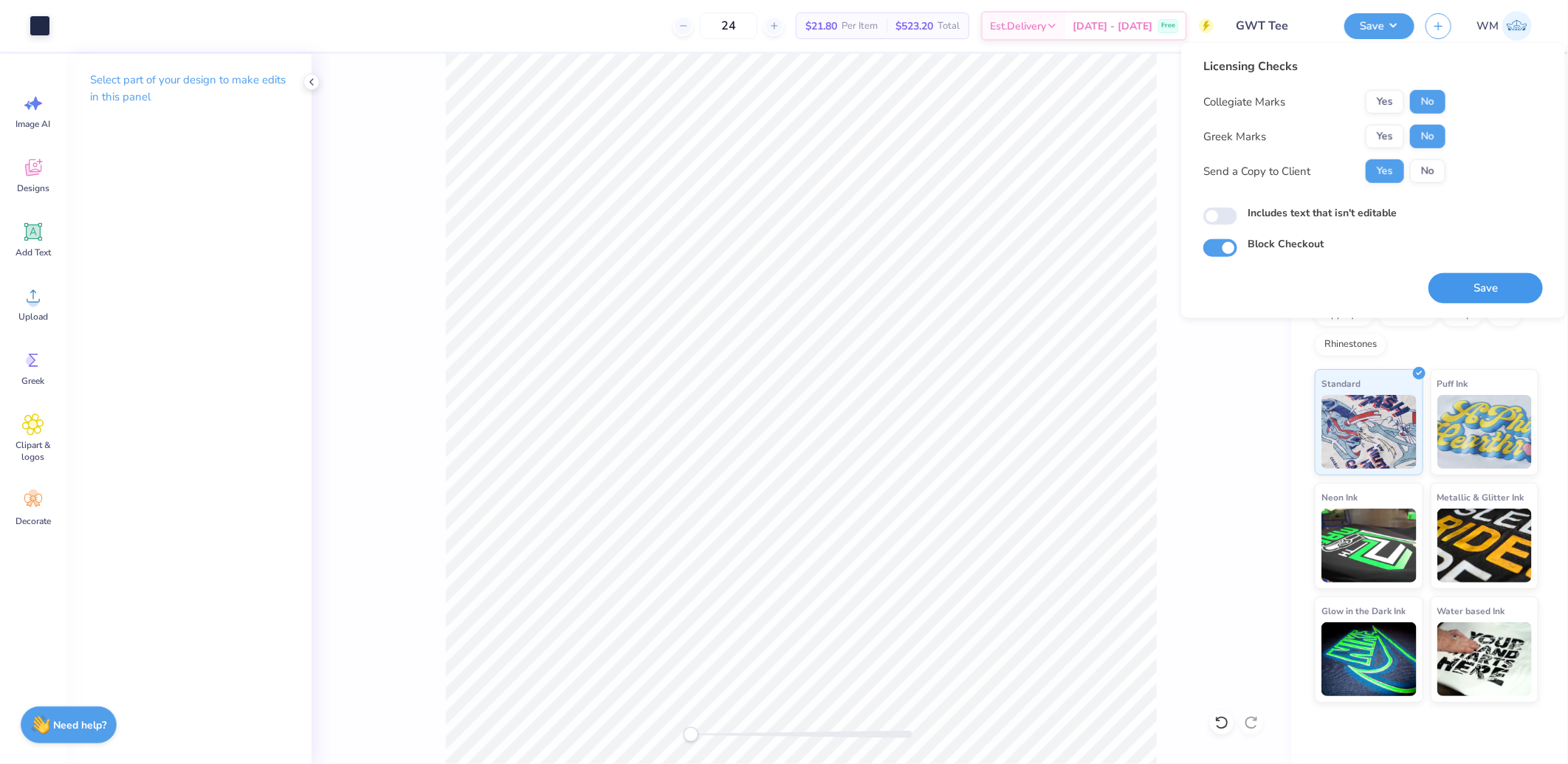
click at [1487, 289] on button "Save" at bounding box center [1485, 288] width 114 height 31
